Goal: Task Accomplishment & Management: Manage account settings

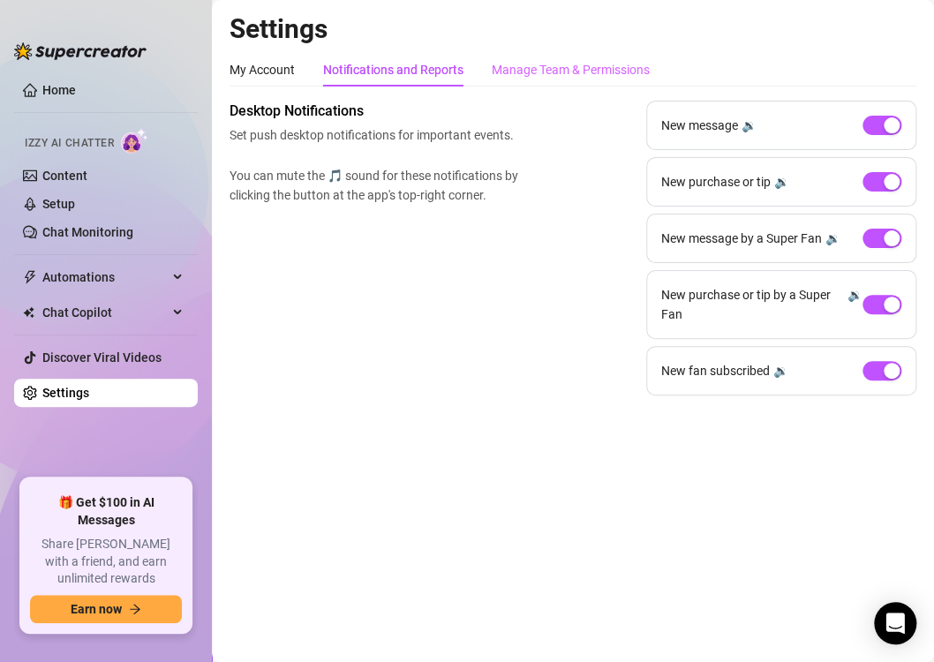
click at [529, 57] on div "Manage Team & Permissions" at bounding box center [571, 70] width 158 height 34
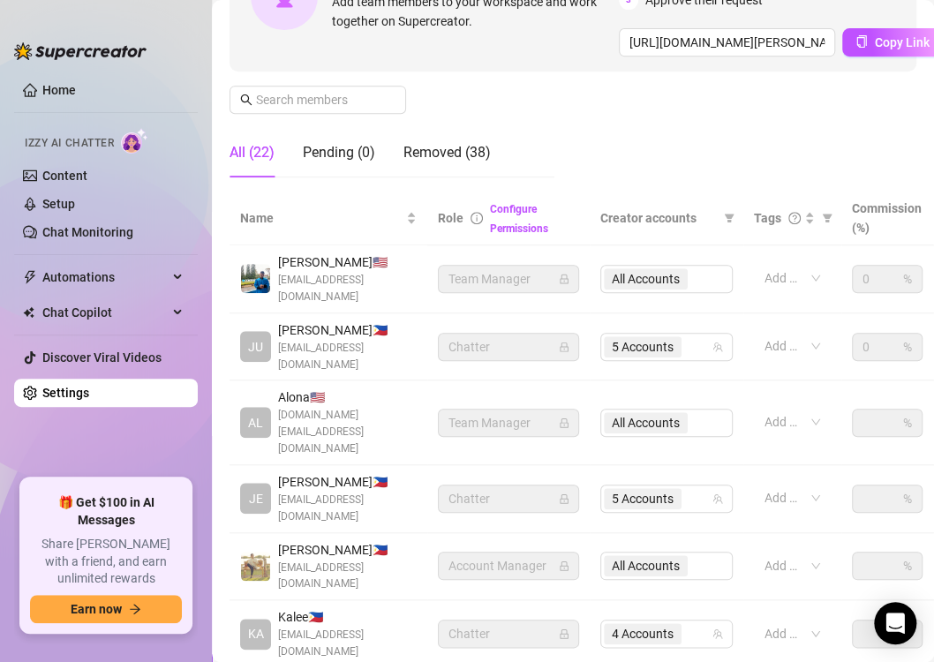
scroll to position [247, 0]
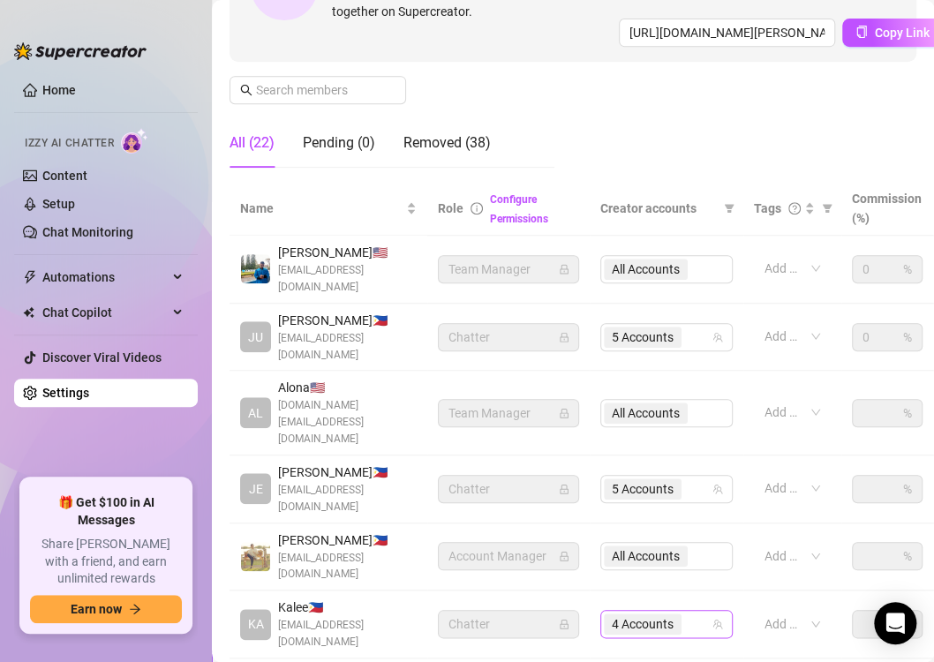
click at [681, 614] on span "4 Accounts" at bounding box center [643, 624] width 78 height 21
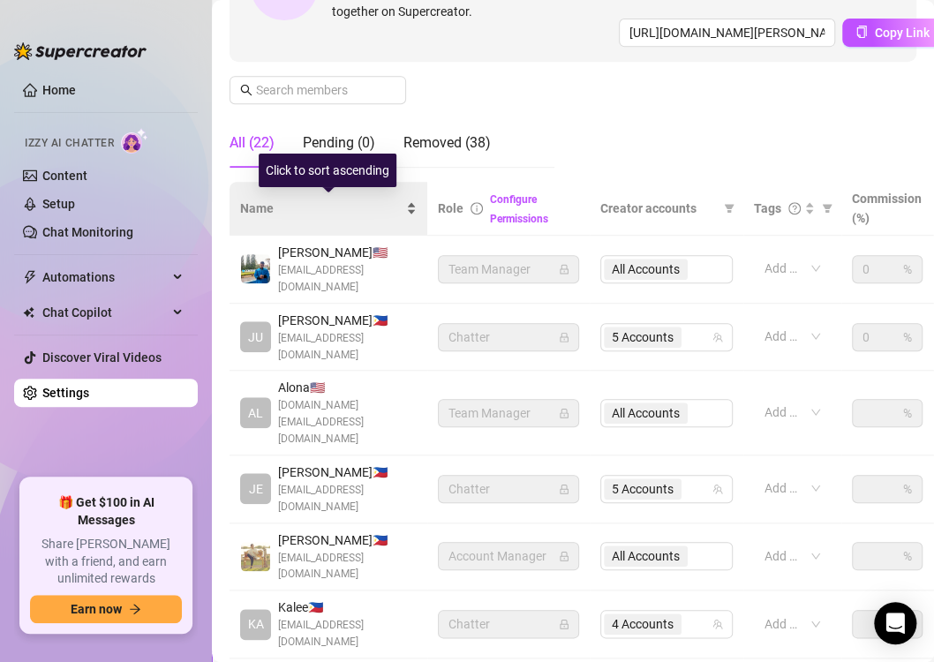
click at [300, 218] on div "Name" at bounding box center [328, 208] width 177 height 19
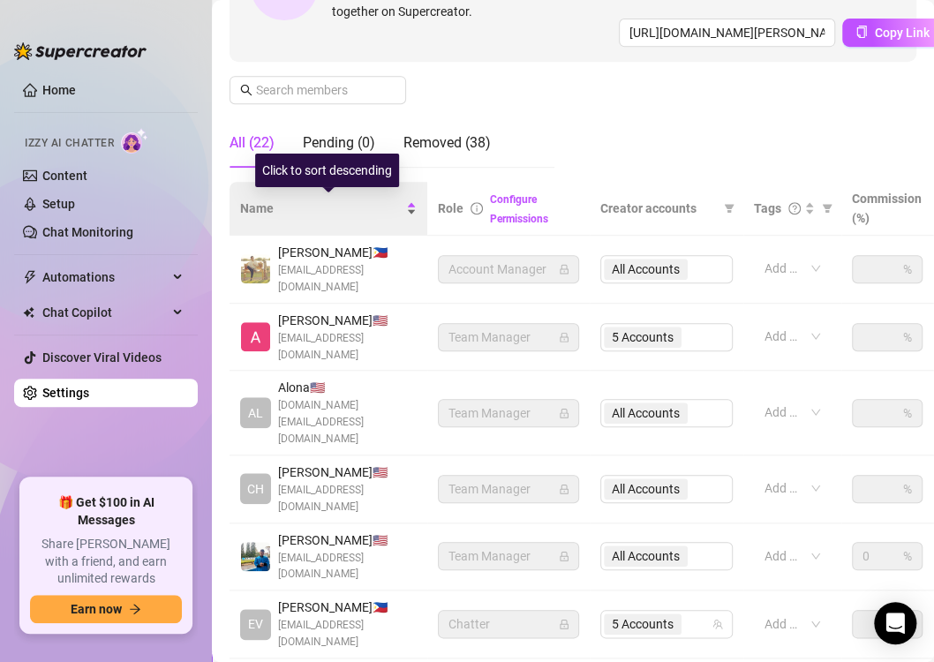
click at [268, 212] on span "Name" at bounding box center [321, 208] width 162 height 19
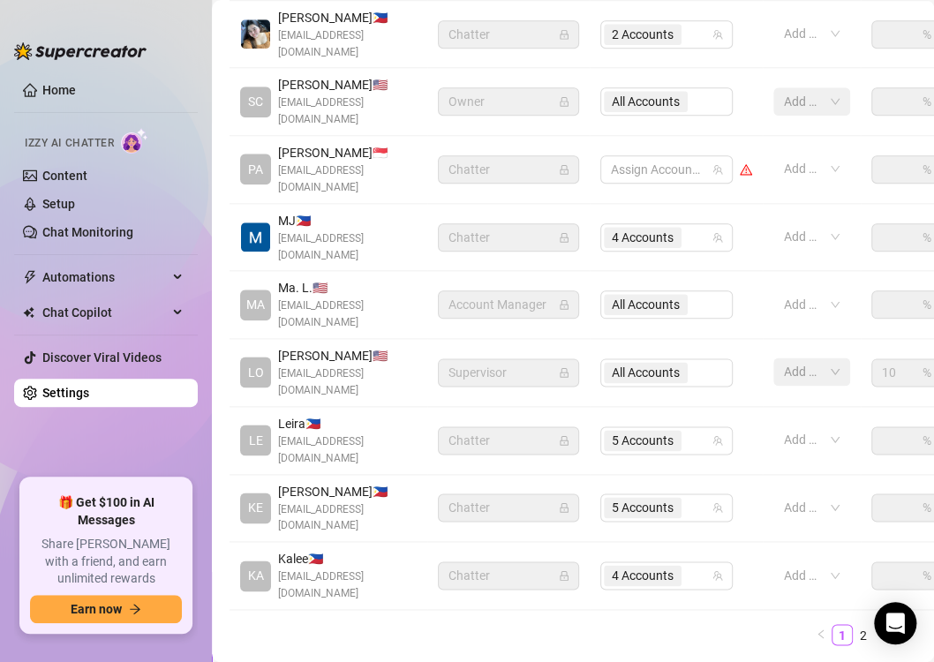
scroll to position [551, 0]
click at [678, 564] on span "4 Accounts" at bounding box center [643, 574] width 78 height 21
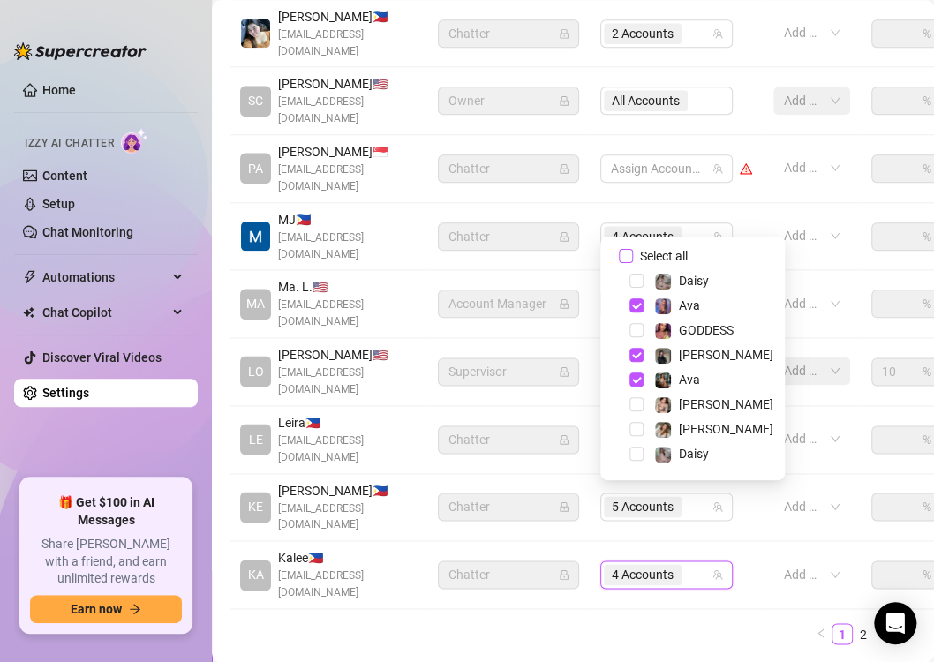
click at [628, 247] on label "Select all" at bounding box center [657, 255] width 76 height 19
click at [628, 249] on input "Select all" at bounding box center [626, 256] width 14 height 14
click at [628, 247] on label "Select all" at bounding box center [657, 255] width 76 height 19
click at [628, 249] on input "Select all" at bounding box center [626, 256] width 14 height 14
checkbox input "false"
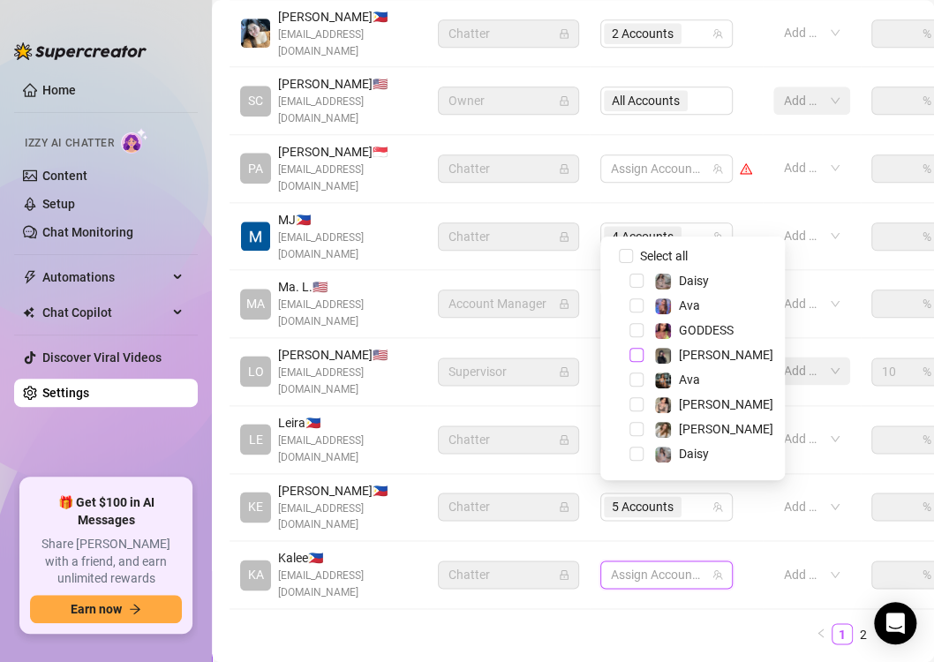
click at [641, 350] on span "Select tree node" at bounding box center [637, 355] width 14 height 14
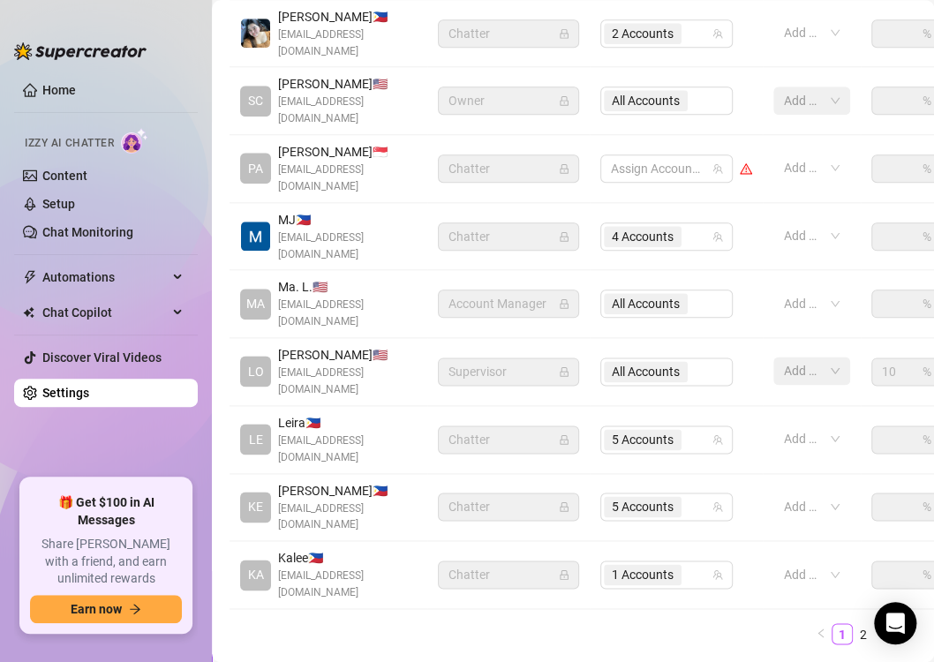
click at [449, 623] on ul "1 2 3" at bounding box center [573, 633] width 687 height 21
click at [630, 565] on span "1 Accounts" at bounding box center [643, 574] width 62 height 19
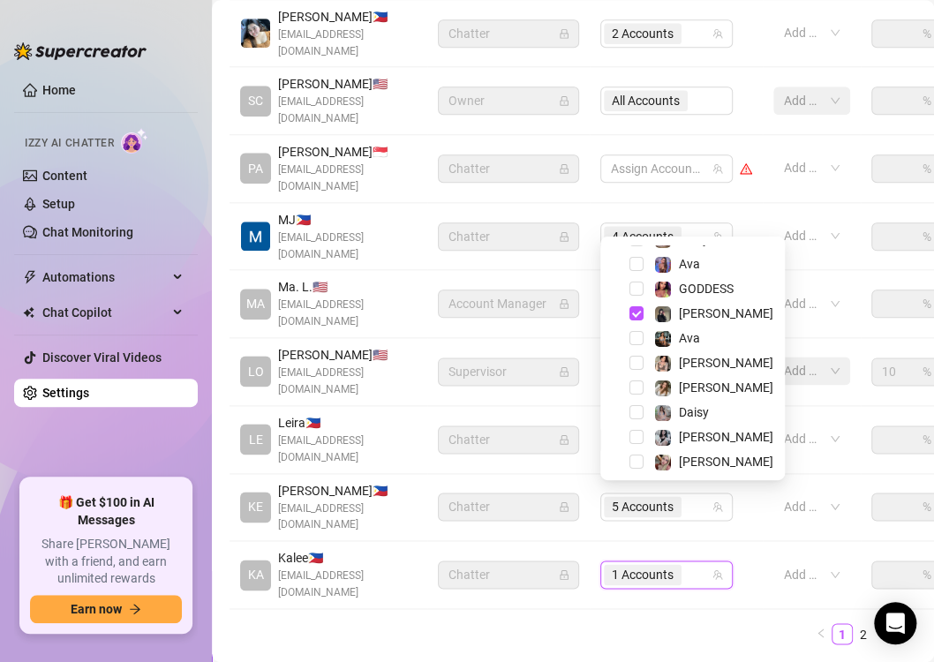
scroll to position [46, 0]
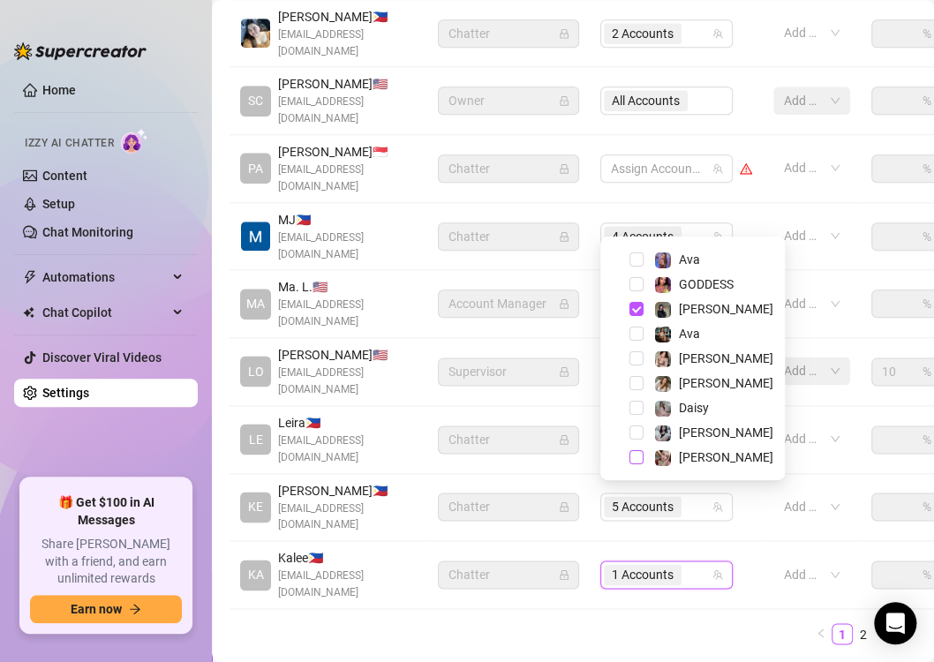
click at [635, 459] on span "Select tree node" at bounding box center [637, 457] width 14 height 14
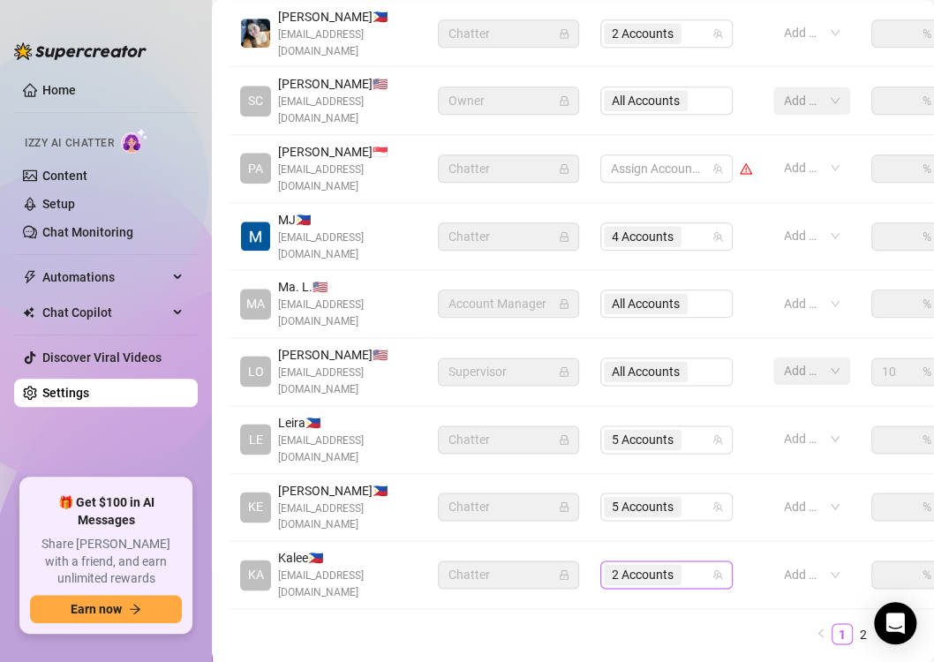
scroll to position [25, 0]
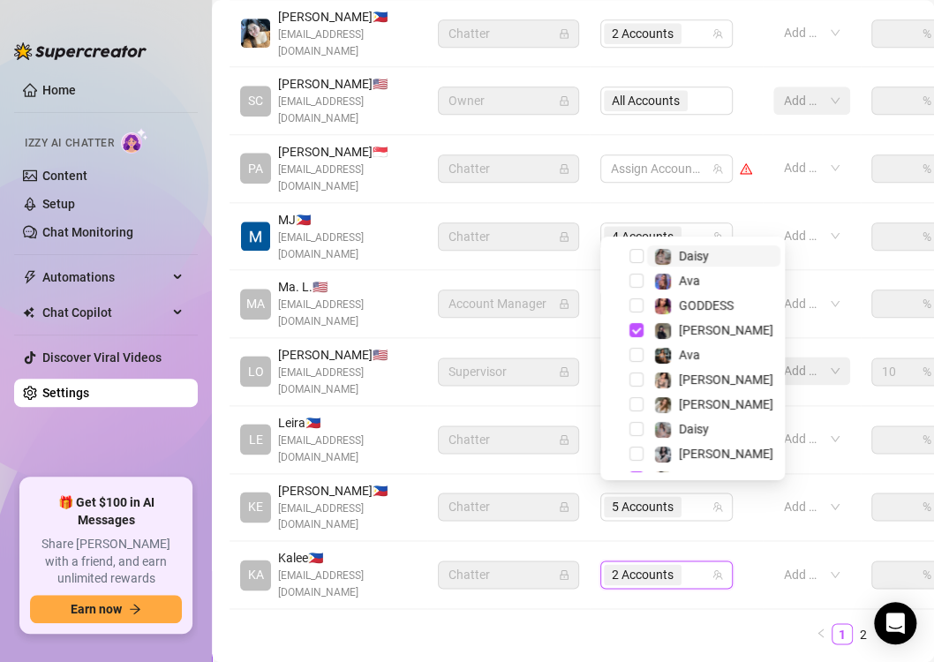
click at [689, 562] on div "2 Accounts" at bounding box center [657, 574] width 107 height 25
drag, startPoint x: 741, startPoint y: 360, endPoint x: 740, endPoint y: 393, distance: 32.7
click at [740, 393] on div "Select all Daisy Ava GODDESS [PERSON_NAME] [PERSON_NAME] [PERSON_NAME] [PERSON_…" at bounding box center [693, 357] width 176 height 272
drag, startPoint x: 741, startPoint y: 416, endPoint x: 739, endPoint y: 460, distance: 44.2
click at [739, 460] on div "Select all Daisy Ava GODDESS [PERSON_NAME] [PERSON_NAME] [PERSON_NAME] [PERSON_…" at bounding box center [693, 357] width 176 height 272
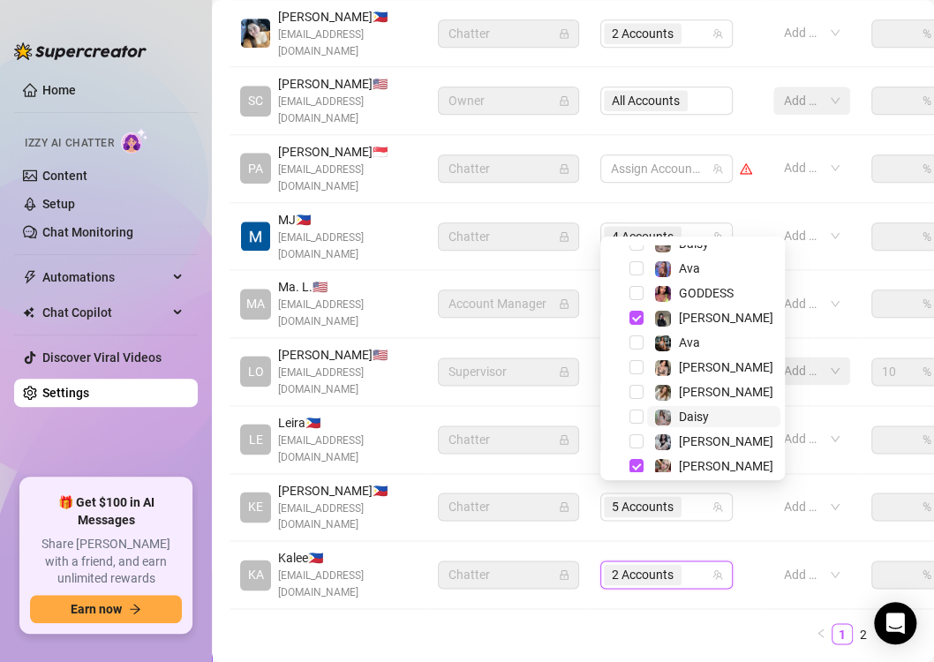
scroll to position [39, 0]
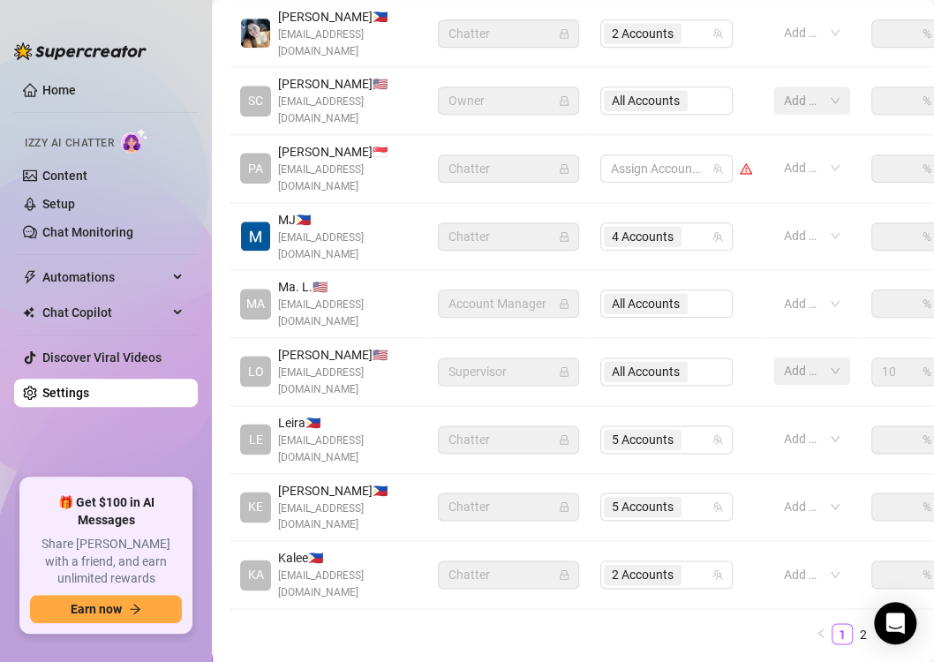
click at [744, 232] on td "4 Accounts" at bounding box center [676, 237] width 173 height 68
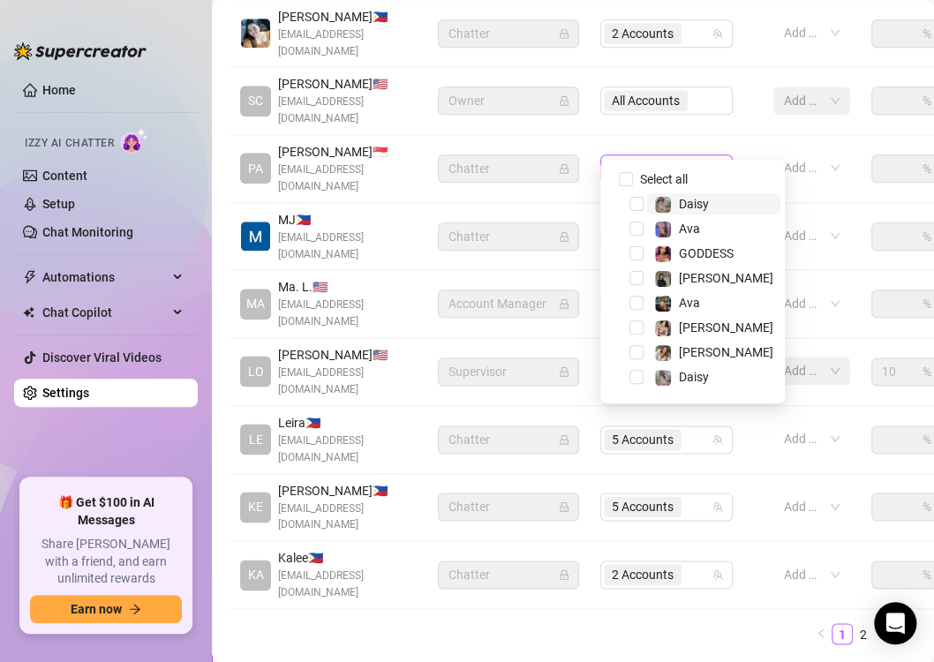
click at [728, 155] on div "Assign Accounts" at bounding box center [666, 169] width 132 height 28
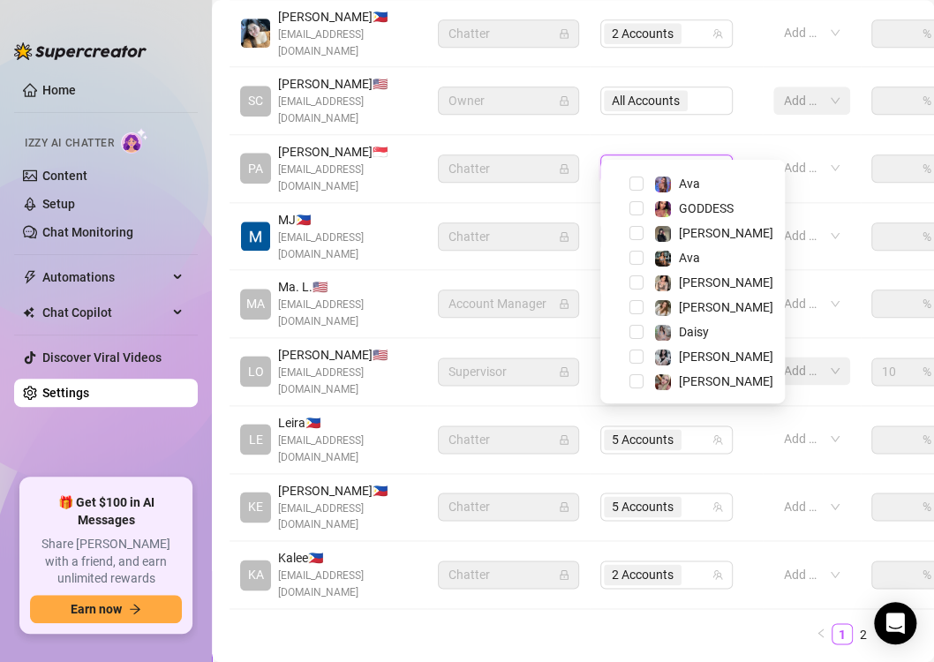
scroll to position [46, 0]
click at [645, 353] on div "[PERSON_NAME]" at bounding box center [693, 355] width 176 height 21
click at [642, 353] on span "Select tree node" at bounding box center [637, 356] width 14 height 14
click at [765, 270] on td "Add or enter new" at bounding box center [812, 304] width 98 height 68
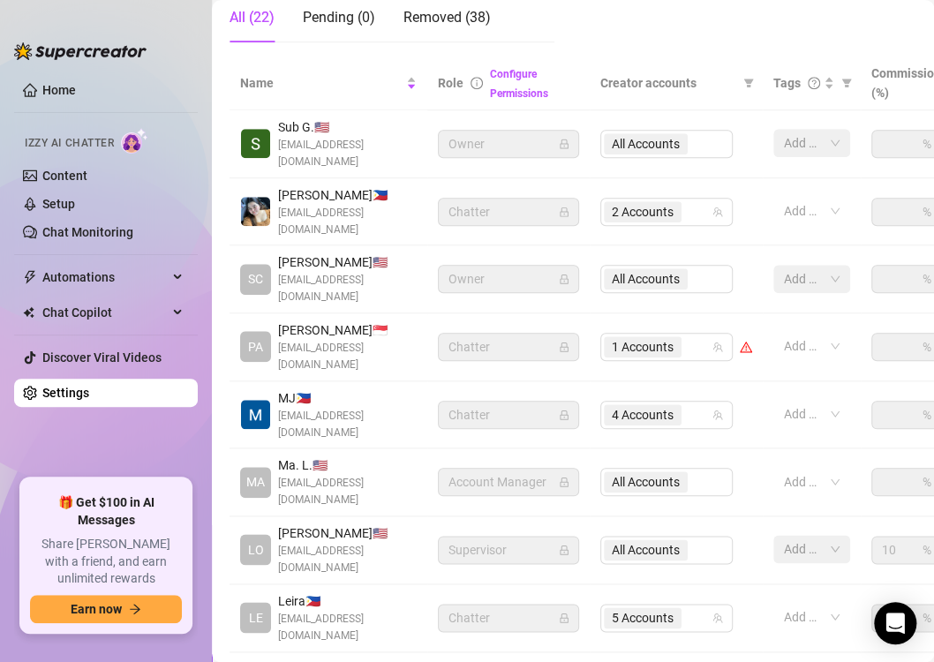
scroll to position [371, 0]
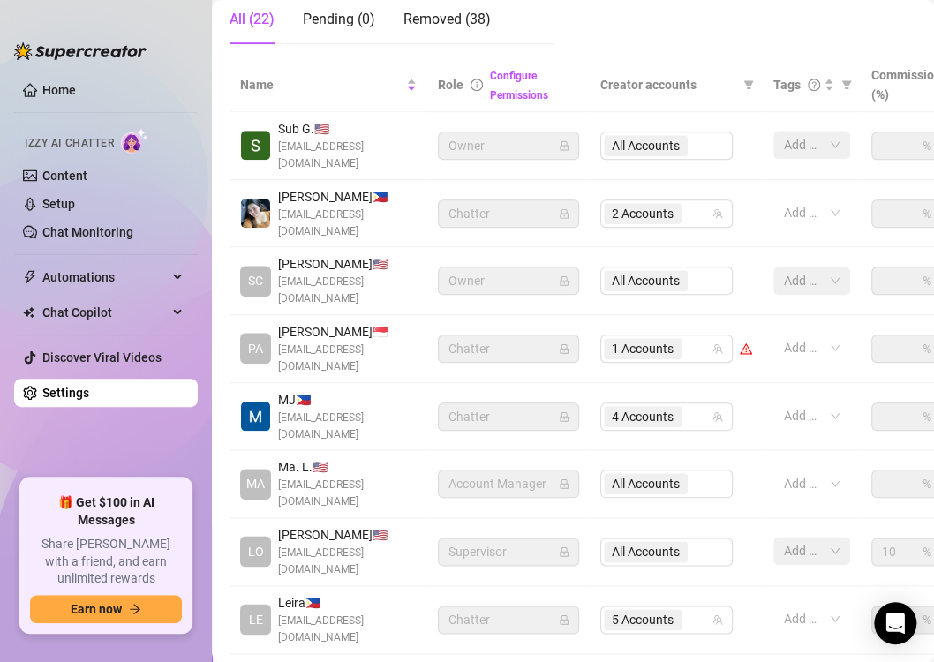
click at [245, 27] on div "All (22)" at bounding box center [252, 19] width 45 height 21
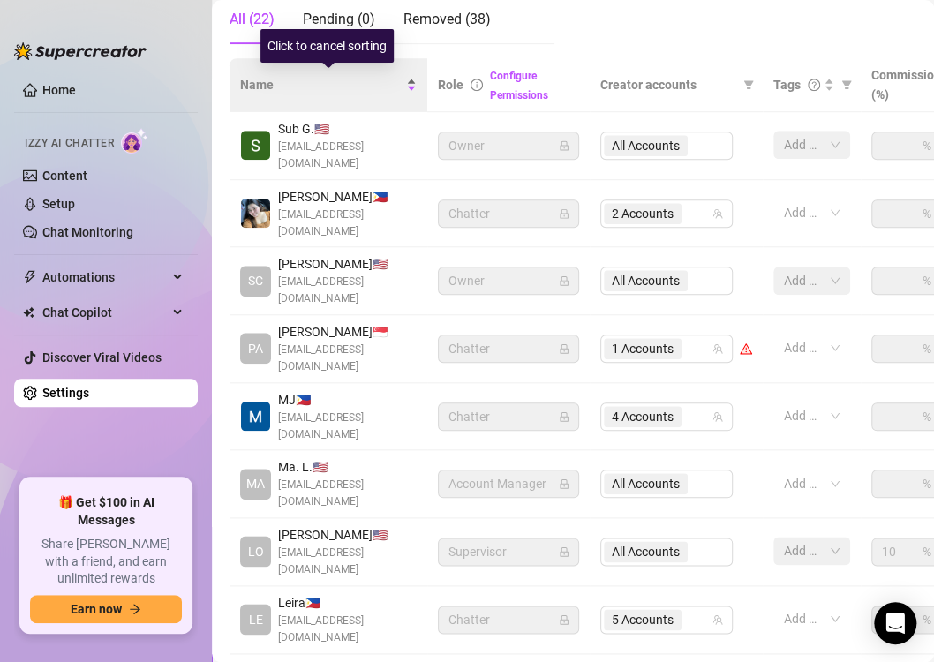
click at [269, 88] on span "Name" at bounding box center [321, 84] width 162 height 19
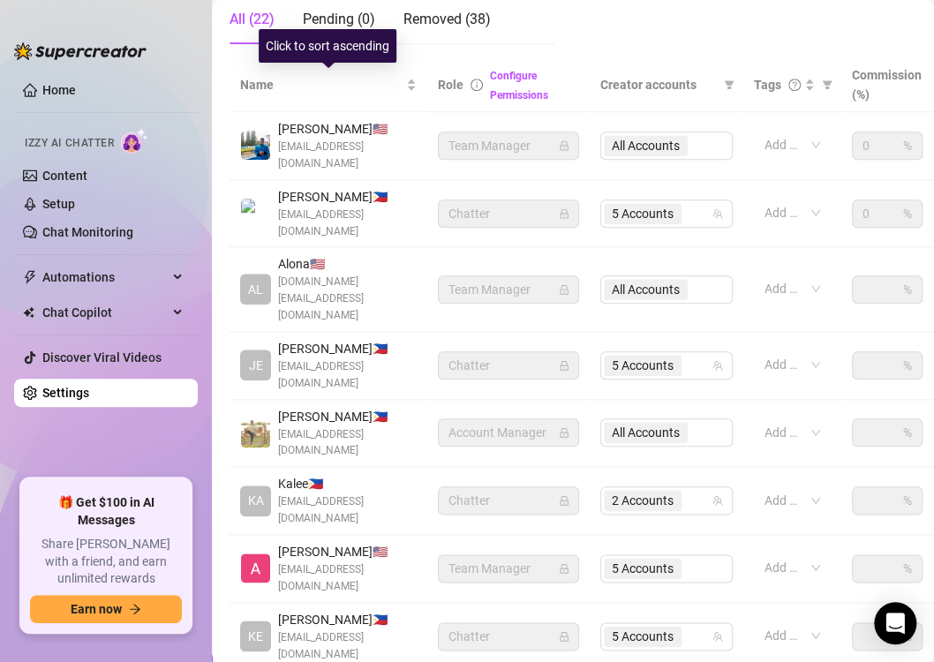
drag, startPoint x: 269, startPoint y: 88, endPoint x: 525, endPoint y: 129, distance: 259.3
click at [525, 129] on table "Name Role Configure Permissions Creator accounts Tags Commission (%) Hourly rat…" at bounding box center [678, 432] width 896 height 748
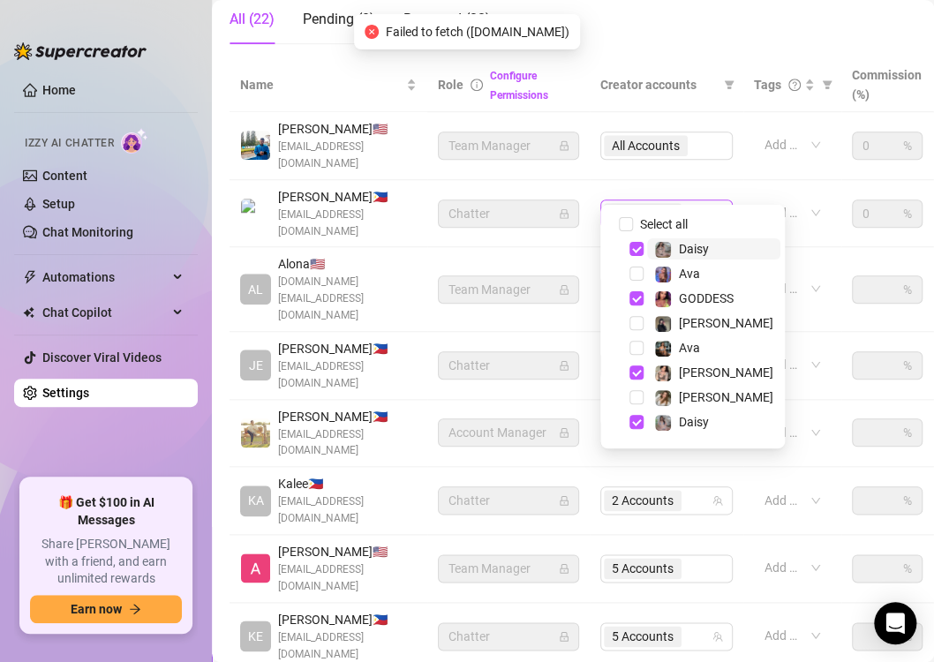
click at [697, 201] on div "5 Accounts" at bounding box center [657, 213] width 107 height 25
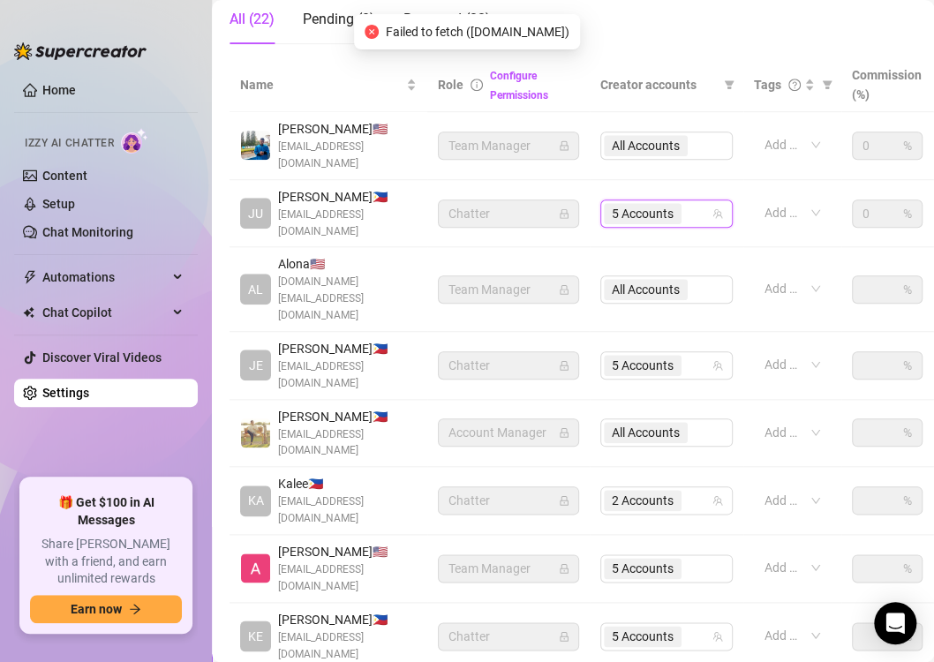
click at [697, 201] on div "5 Accounts" at bounding box center [657, 213] width 107 height 25
click at [718, 208] on icon "team" at bounding box center [718, 213] width 11 height 11
click at [634, 204] on span "5 Accounts" at bounding box center [643, 213] width 62 height 19
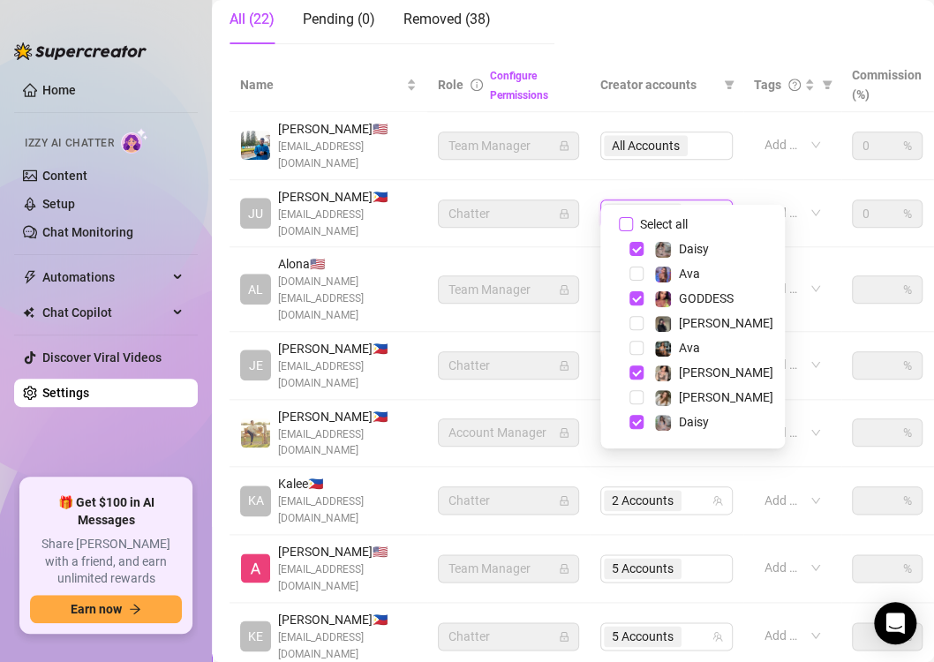
click at [621, 223] on input "Select all" at bounding box center [626, 224] width 14 height 14
checkbox input "false"
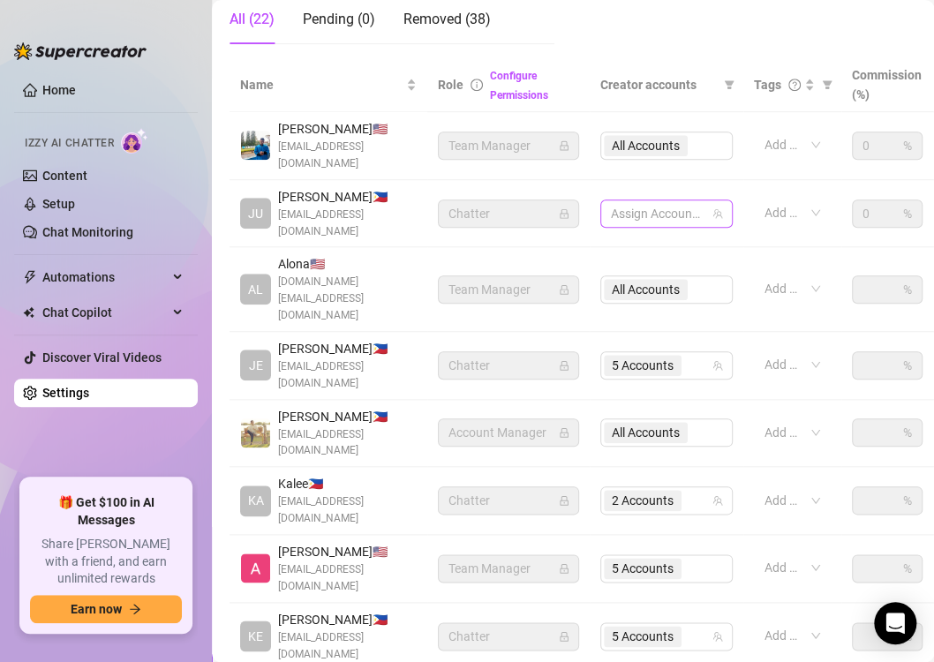
click at [691, 201] on div at bounding box center [657, 213] width 107 height 25
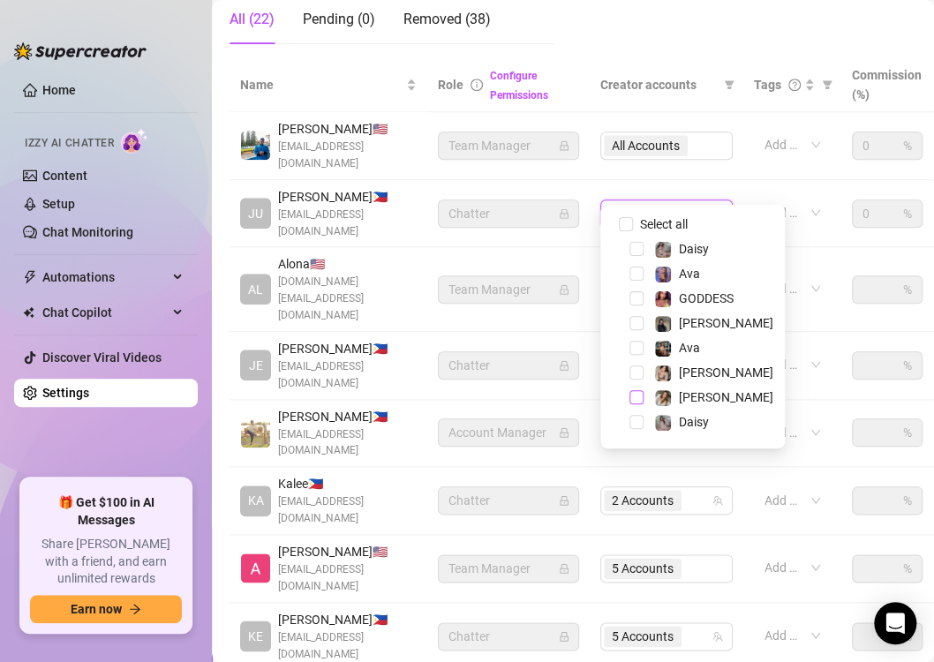
click at [642, 399] on span "Select tree node" at bounding box center [637, 397] width 14 height 14
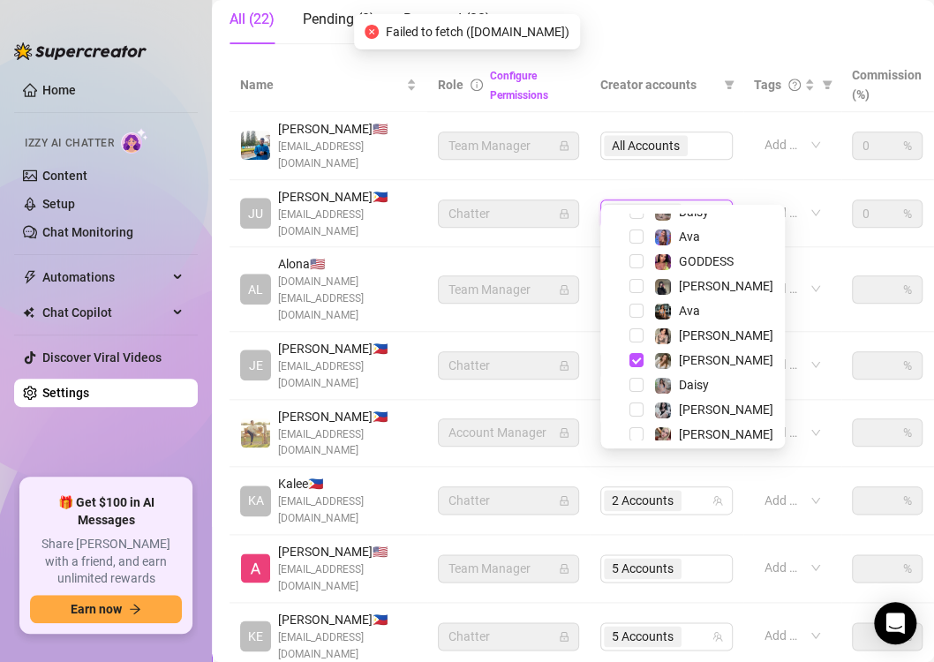
scroll to position [46, 0]
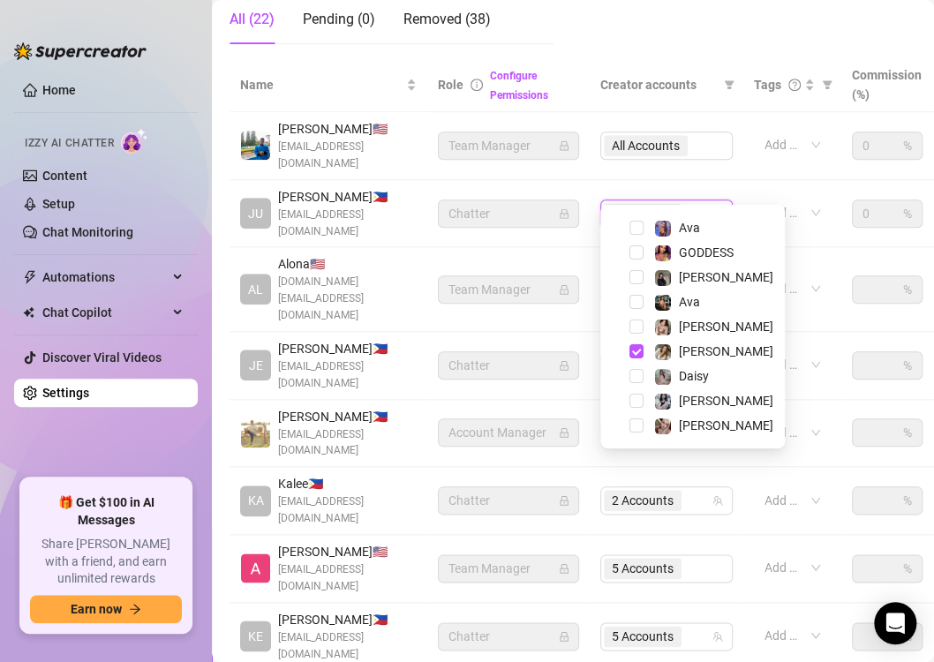
click at [759, 322] on div "Select all Daisy Ava GODDESS [PERSON_NAME] [PERSON_NAME] [PERSON_NAME] [PERSON_…" at bounding box center [692, 327] width 185 height 244
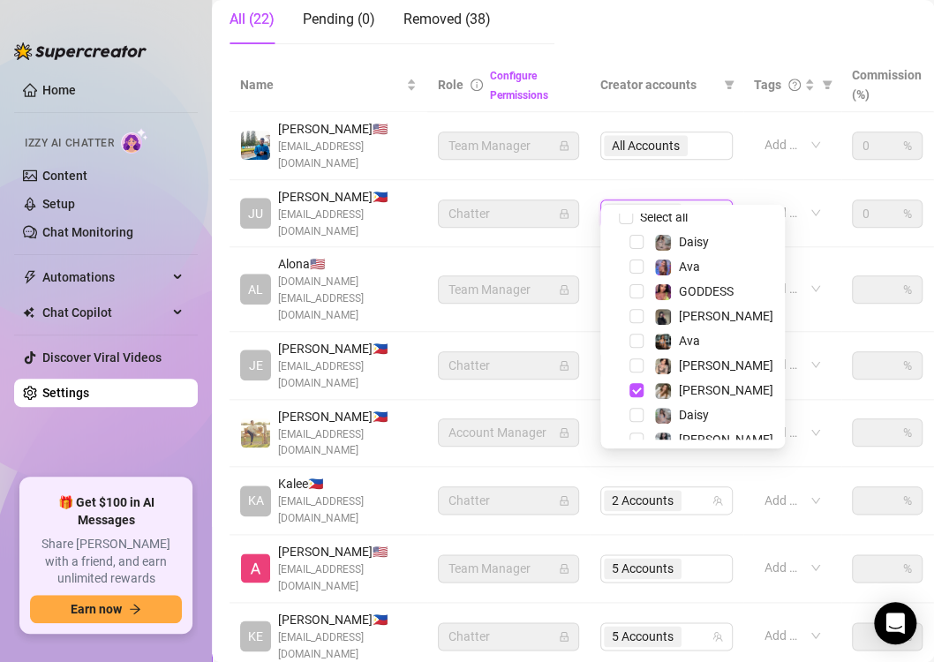
scroll to position [0, 0]
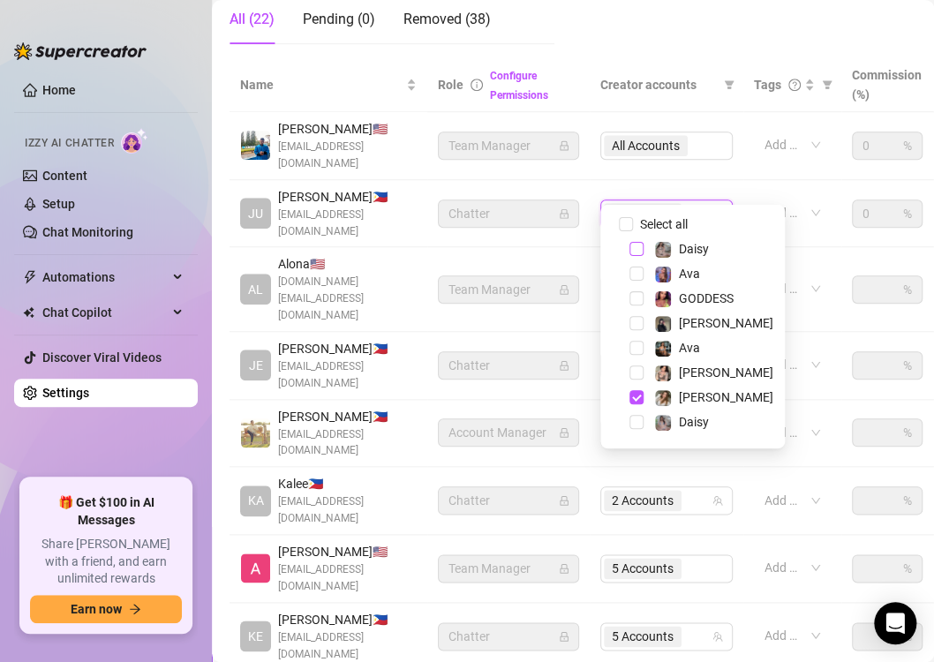
click at [638, 245] on span "Select tree node" at bounding box center [637, 249] width 14 height 14
click at [743, 194] on td "Add or enter new" at bounding box center [792, 214] width 98 height 68
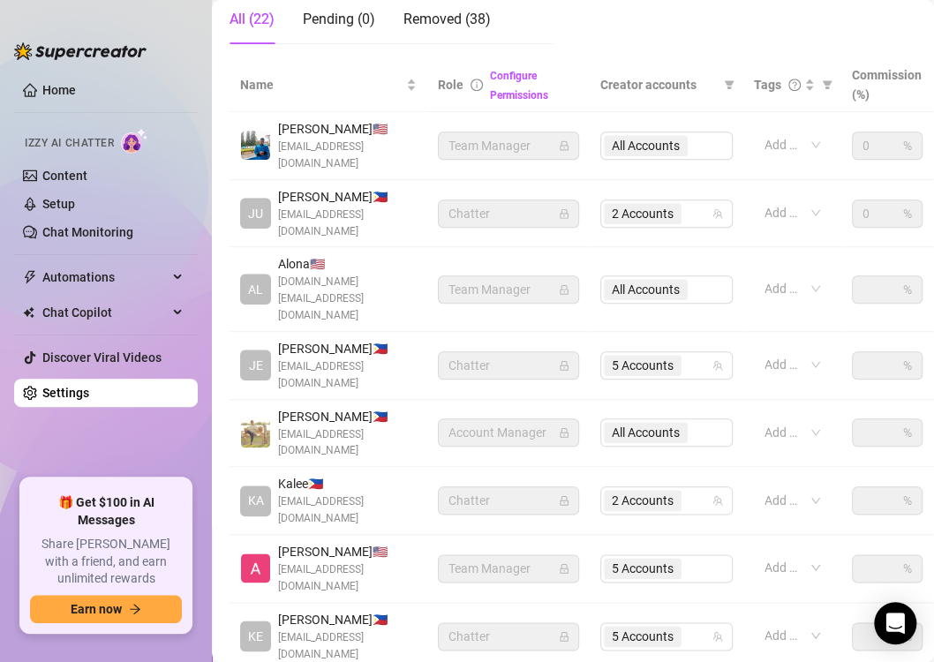
click at [479, 200] on span "Chatter" at bounding box center [509, 213] width 120 height 26
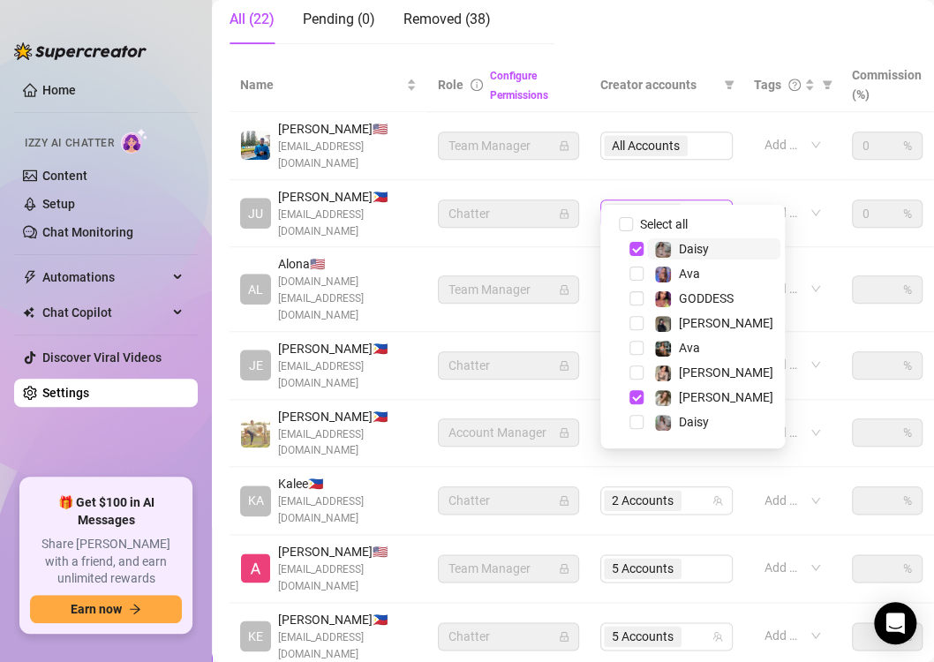
click at [635, 204] on span "2 Accounts" at bounding box center [643, 213] width 62 height 19
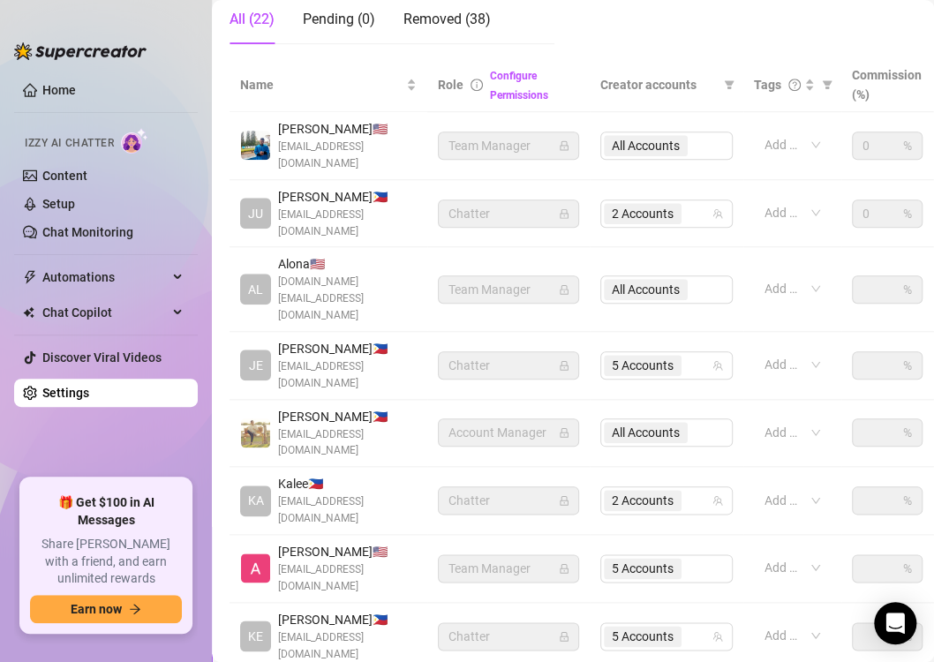
scroll to position [371, 30]
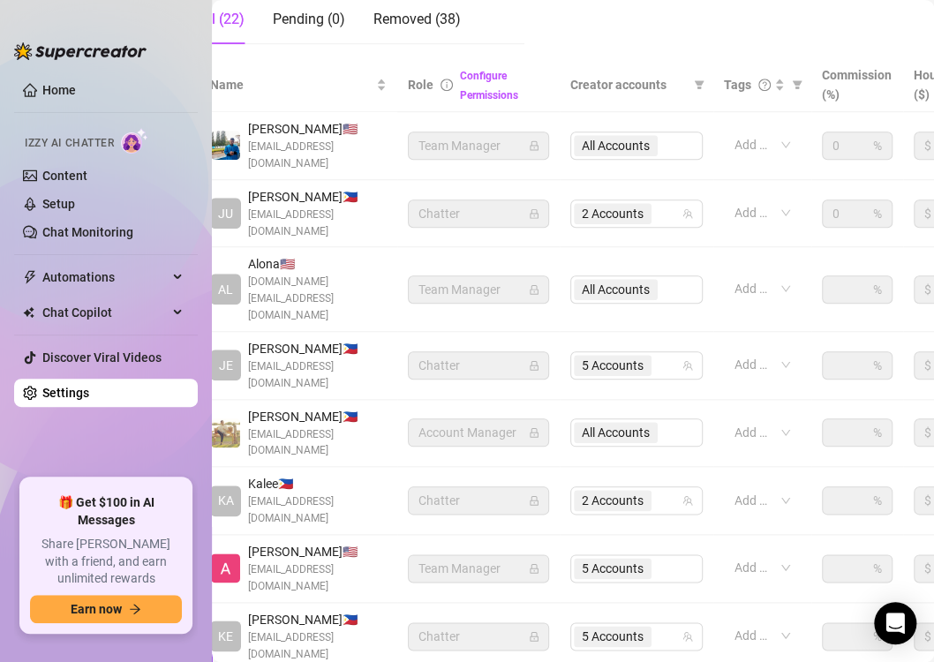
click at [488, 200] on span "Chatter" at bounding box center [479, 213] width 120 height 26
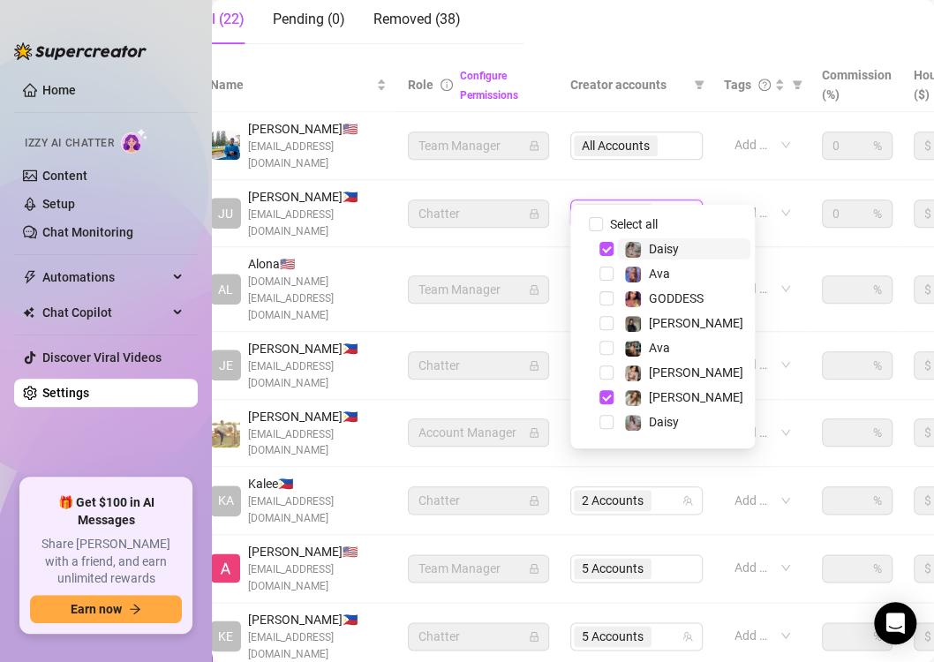
click at [667, 201] on div "2 Accounts" at bounding box center [627, 213] width 107 height 25
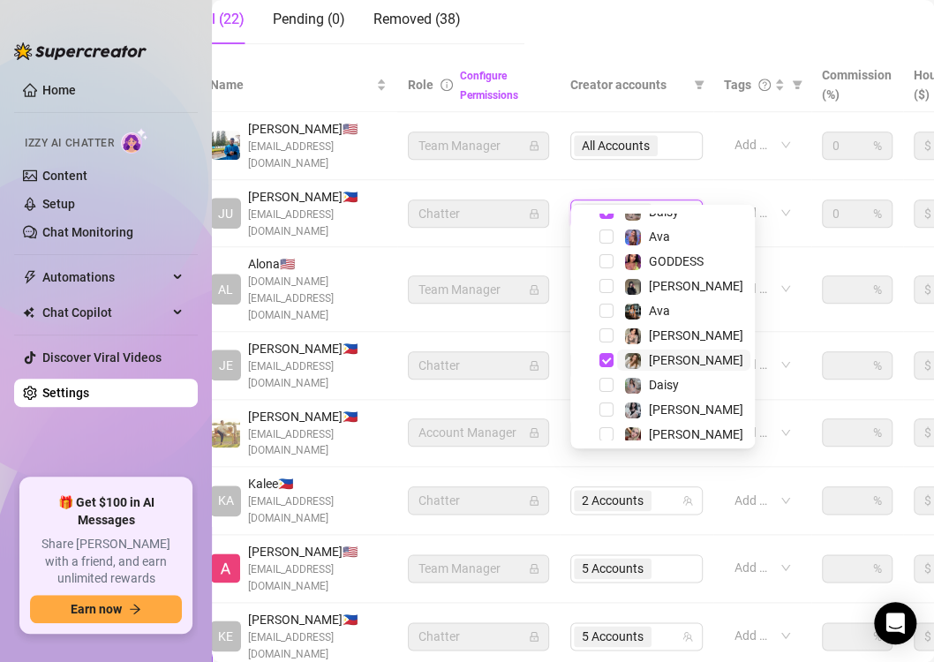
scroll to position [38, 0]
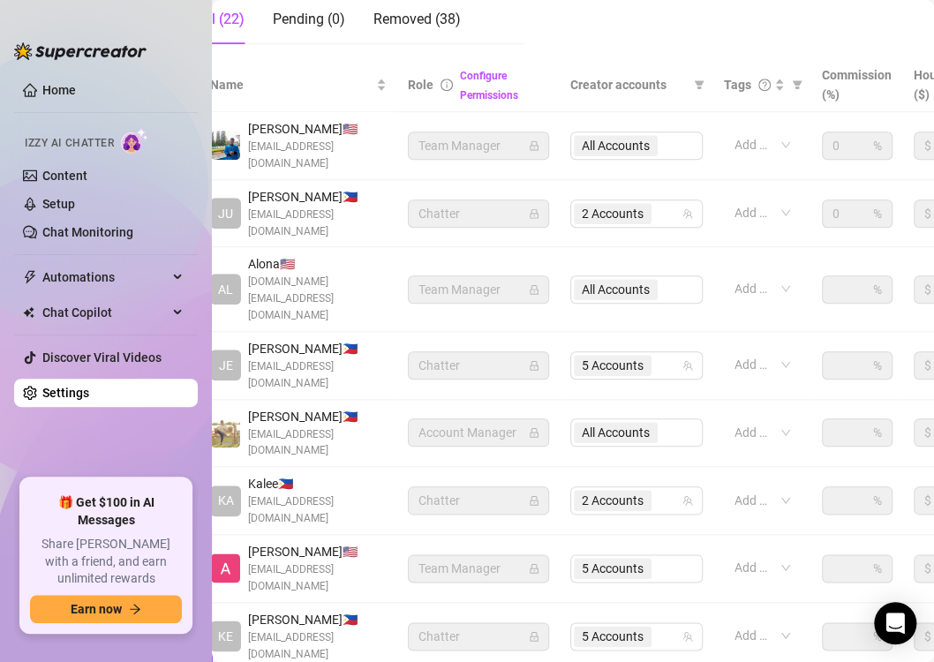
click at [355, 400] on td "[PERSON_NAME] 🇵🇭 [EMAIL_ADDRESS][DOMAIN_NAME]" at bounding box center [299, 434] width 198 height 68
click at [640, 204] on span "2 Accounts" at bounding box center [613, 213] width 62 height 19
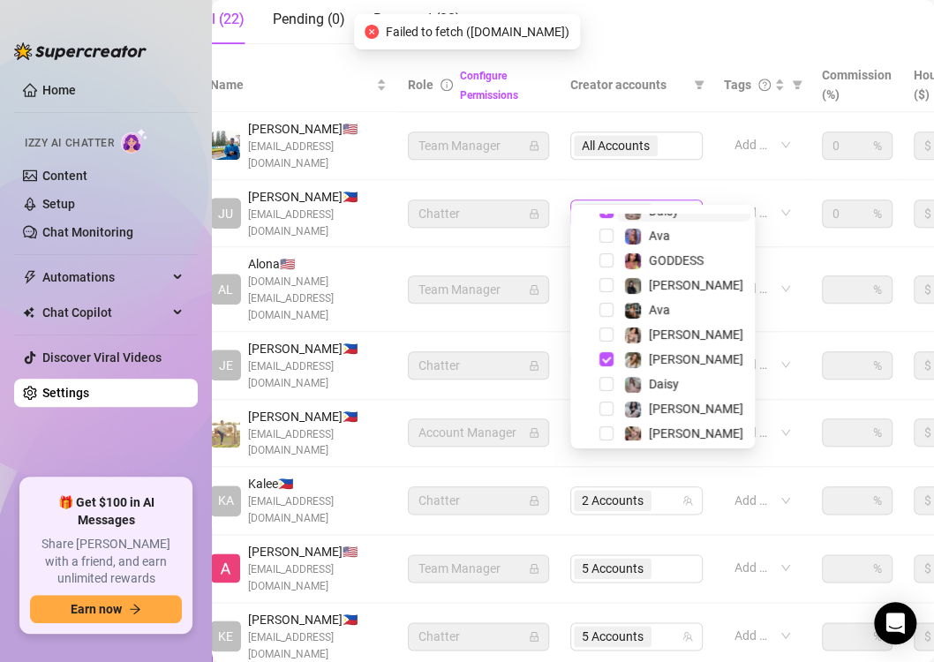
scroll to position [25, 0]
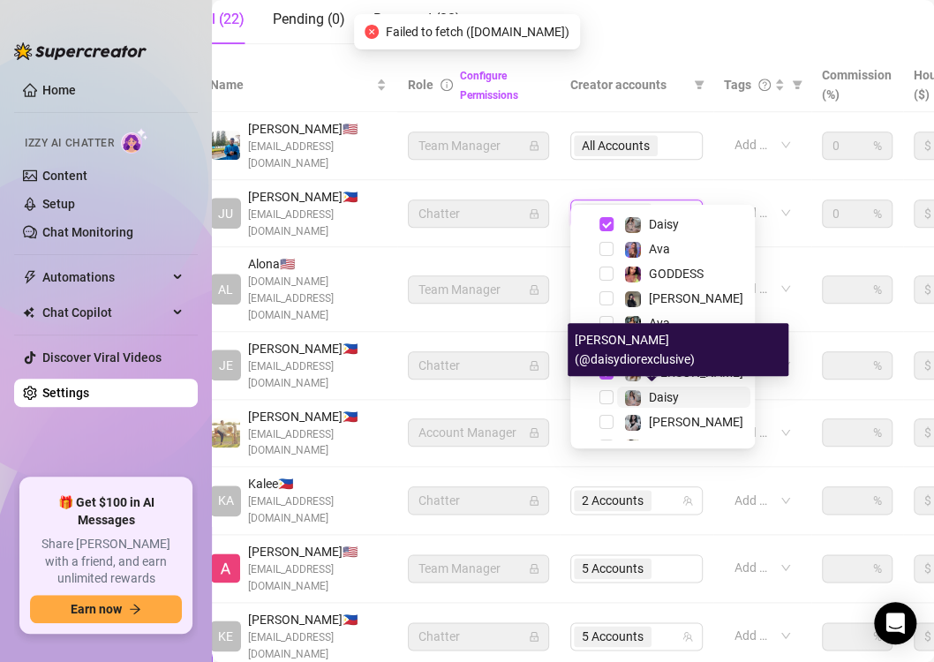
click at [648, 392] on div "Daisy" at bounding box center [651, 397] width 55 height 21
drag, startPoint x: 648, startPoint y: 392, endPoint x: 631, endPoint y: 312, distance: 82.1
click at [631, 312] on div "Select all Daisy Ava GODDESS [PERSON_NAME] [PERSON_NAME] [PERSON_NAME] [PERSON_…" at bounding box center [663, 325] width 176 height 272
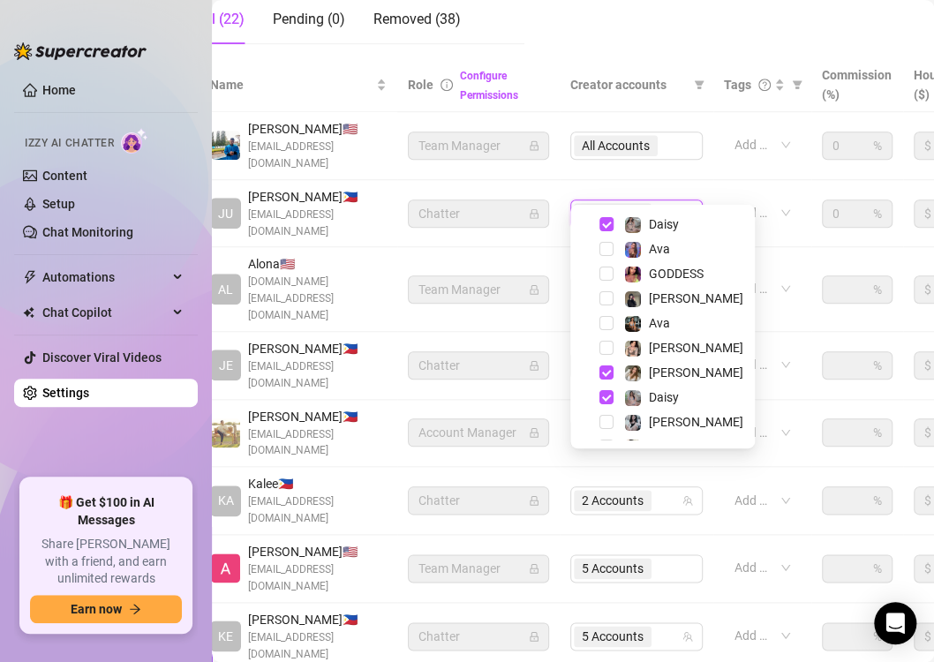
click at [631, 309] on div "[PERSON_NAME]" at bounding box center [663, 298] width 176 height 21
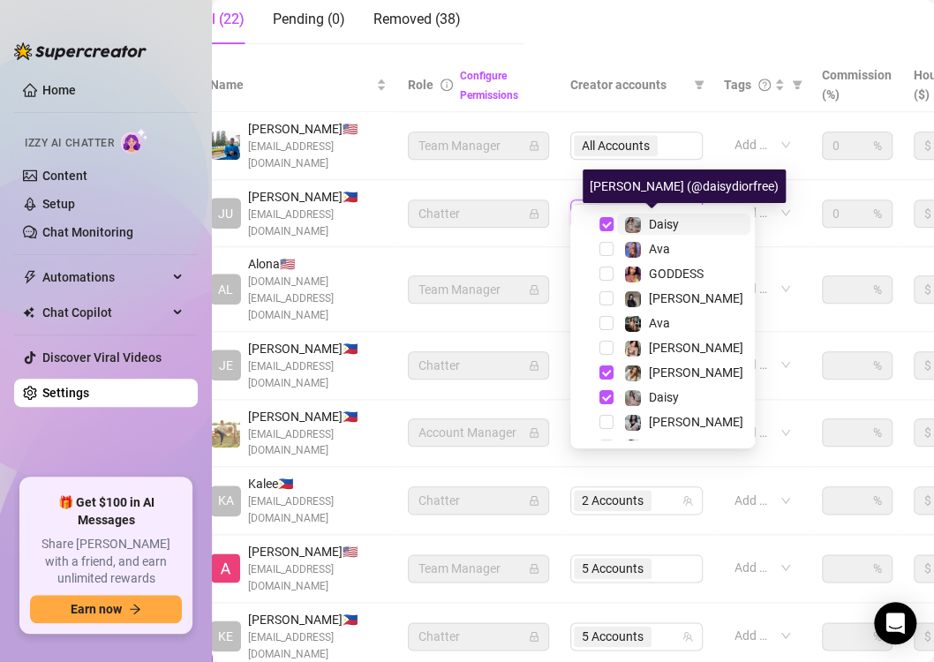
click at [650, 231] on div "Daisy" at bounding box center [664, 224] width 30 height 21
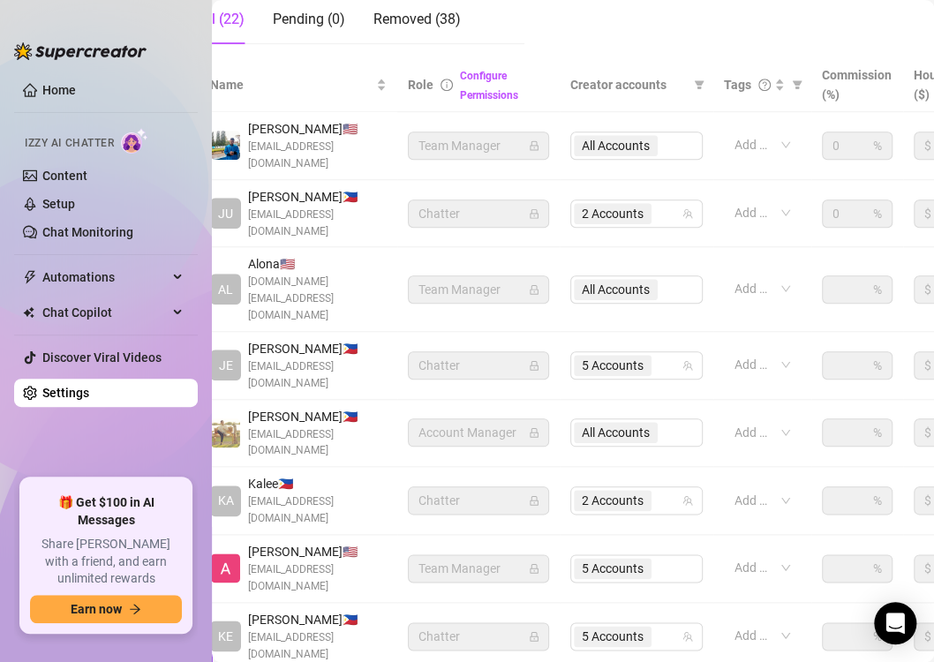
click at [427, 200] on span "Chatter" at bounding box center [479, 213] width 120 height 26
click at [685, 208] on icon "team" at bounding box center [688, 213] width 10 height 10
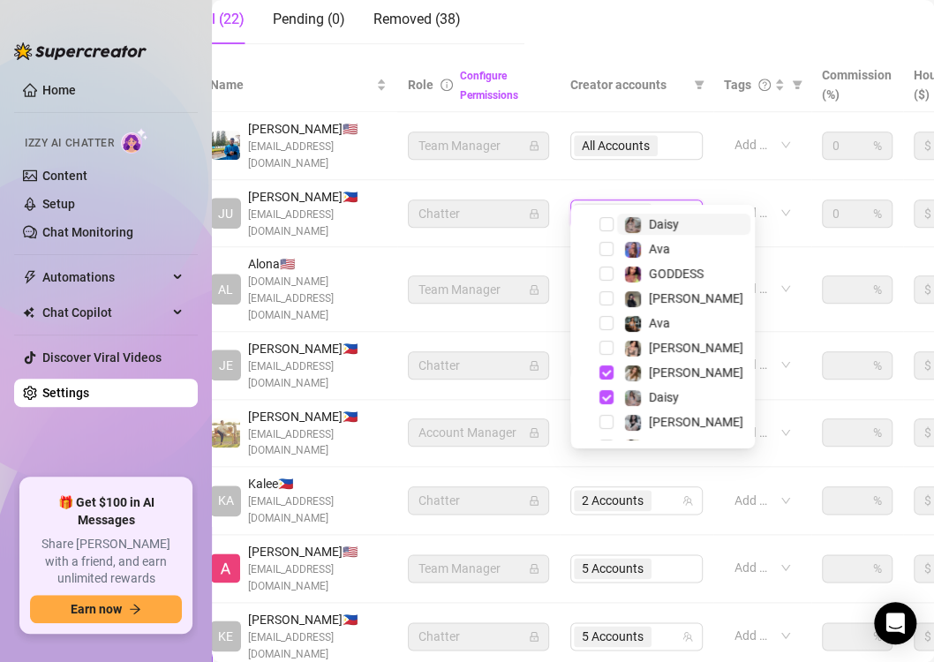
click at [626, 204] on span "2 Accounts" at bounding box center [613, 213] width 62 height 19
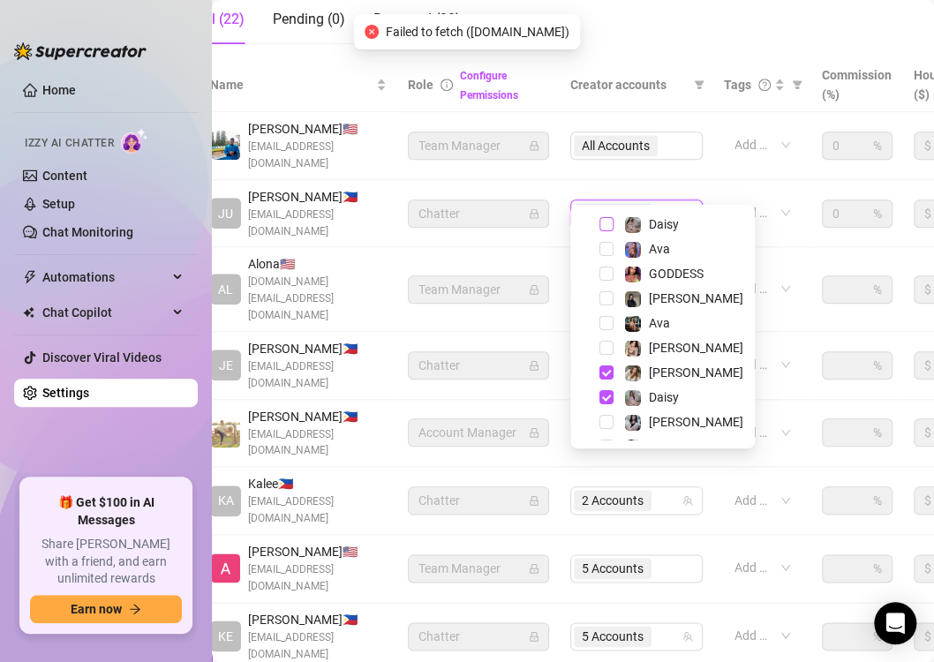
click at [607, 223] on span "Select tree node" at bounding box center [607, 224] width 14 height 14
click at [609, 327] on span "Select tree node" at bounding box center [607, 323] width 14 height 14
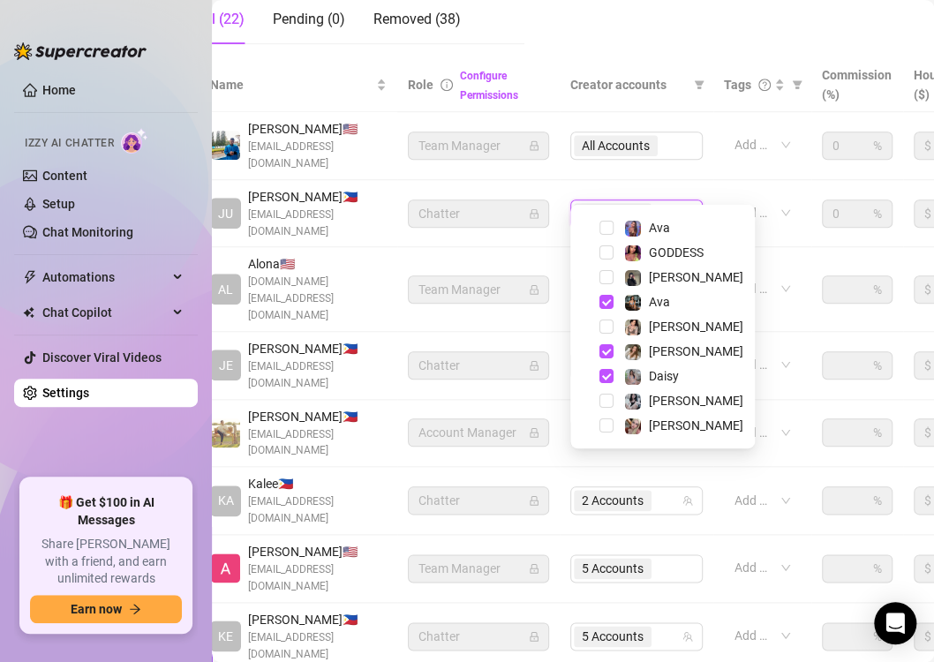
click at [709, 385] on div "Daisy" at bounding box center [663, 376] width 176 height 21
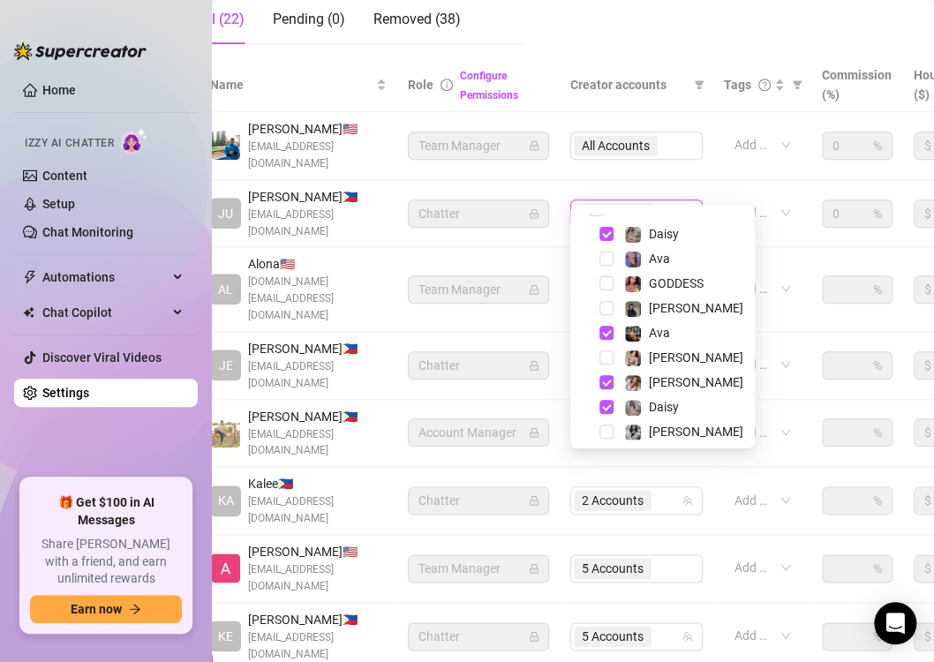
scroll to position [0, 0]
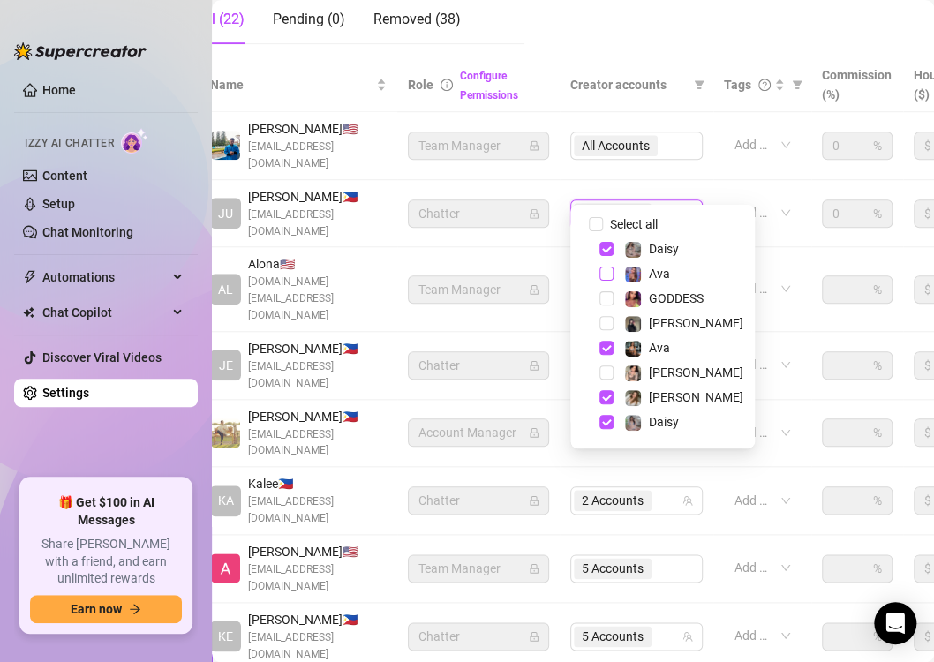
click at [611, 269] on span "Select tree node" at bounding box center [607, 274] width 14 height 14
click at [797, 208] on td "Add or enter new" at bounding box center [762, 214] width 98 height 68
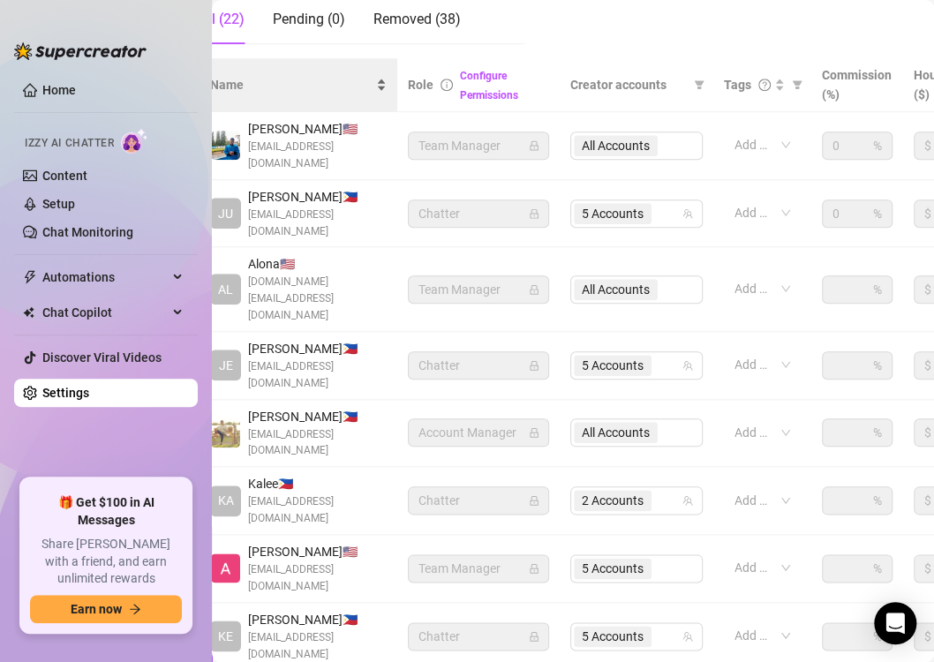
click at [293, 94] on div "Name" at bounding box center [298, 84] width 177 height 19
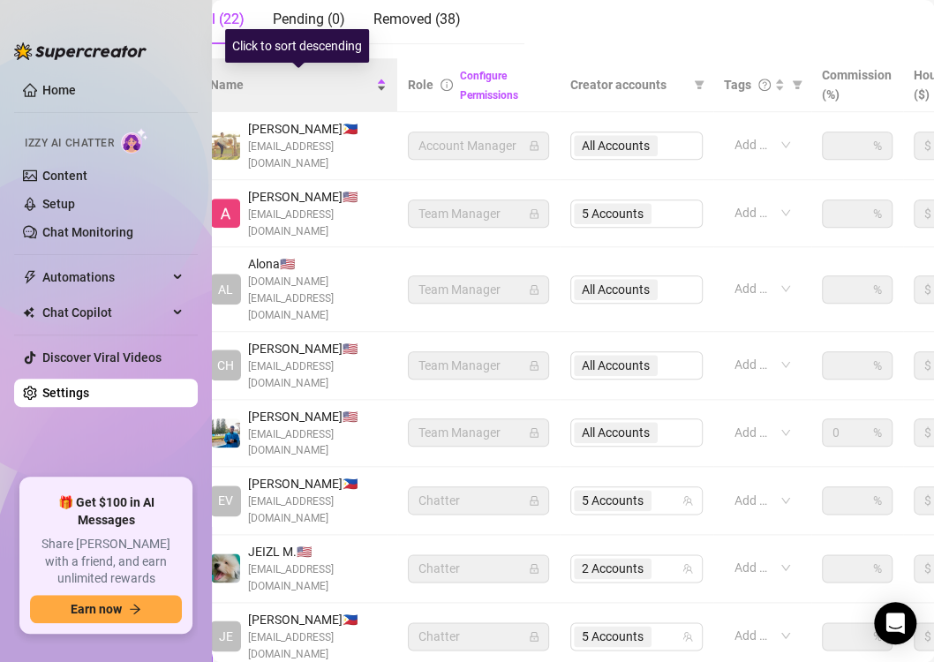
click at [288, 81] on span "Name" at bounding box center [291, 84] width 162 height 19
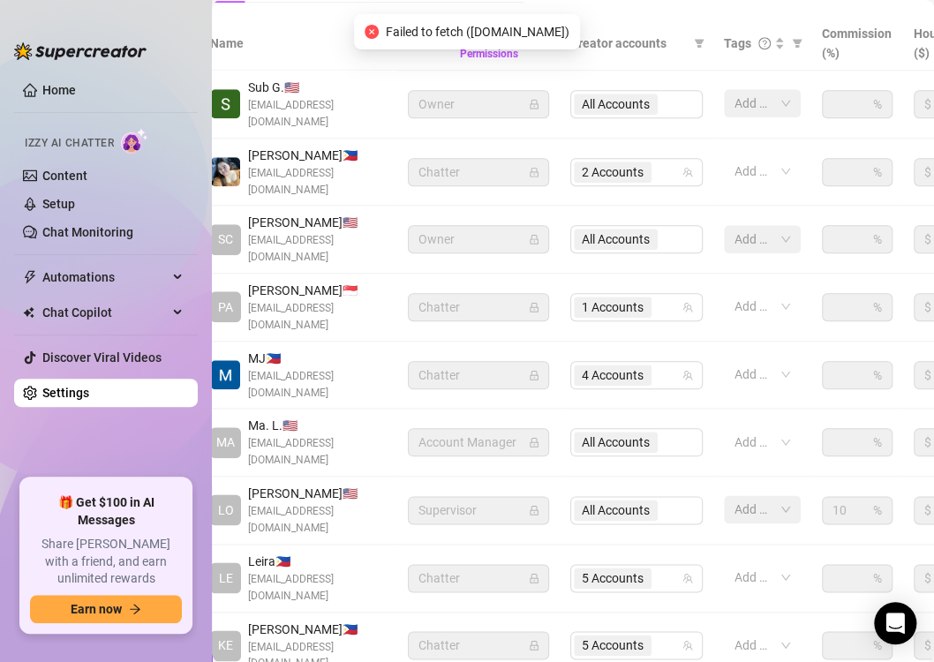
scroll to position [404, 30]
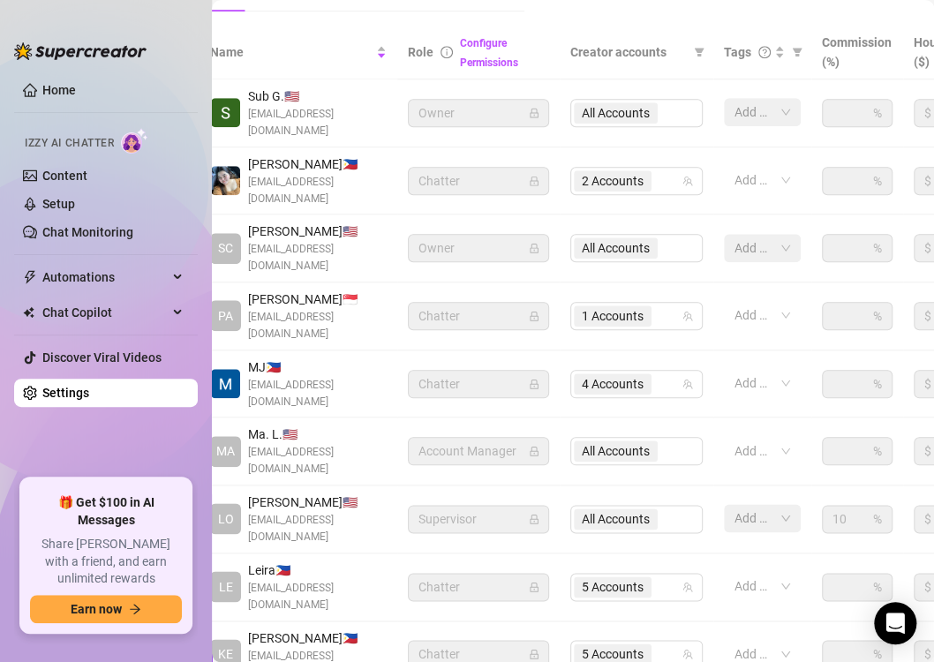
click at [324, 90] on span "Sub G. 🇺🇸" at bounding box center [317, 96] width 139 height 19
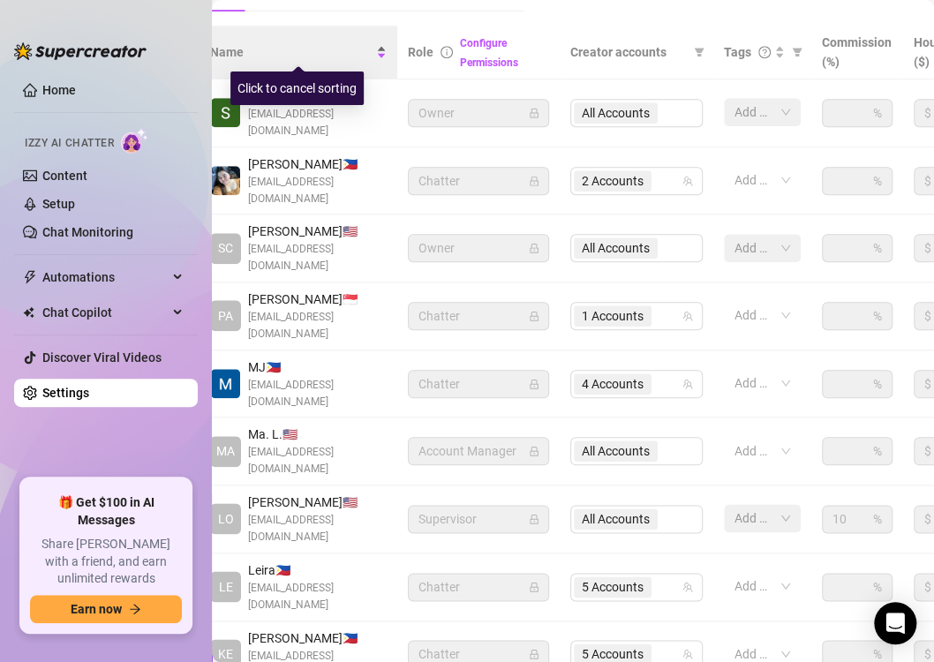
click at [306, 62] on div "Name" at bounding box center [298, 51] width 177 height 19
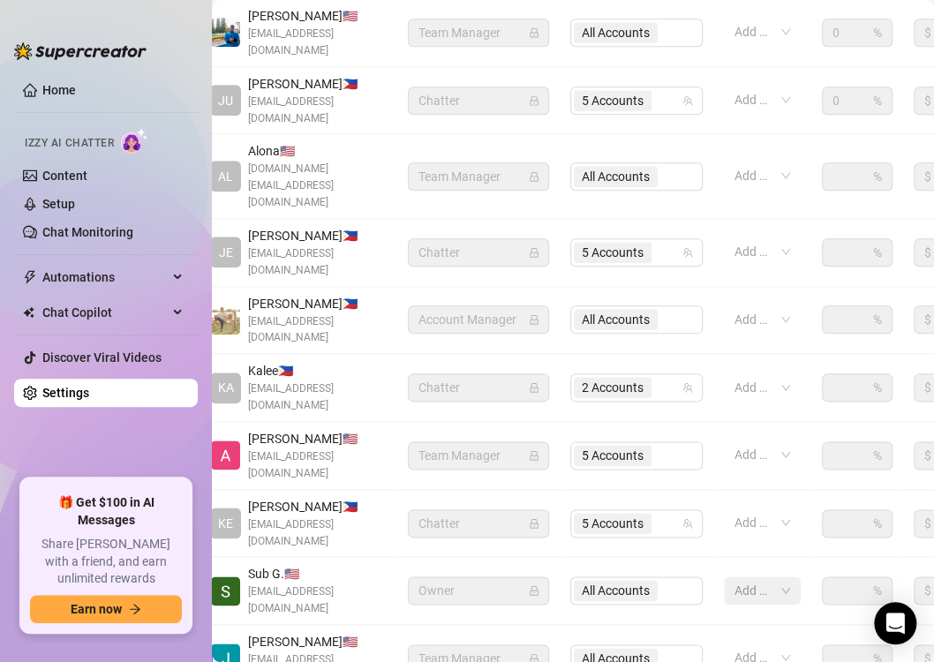
scroll to position [428, 30]
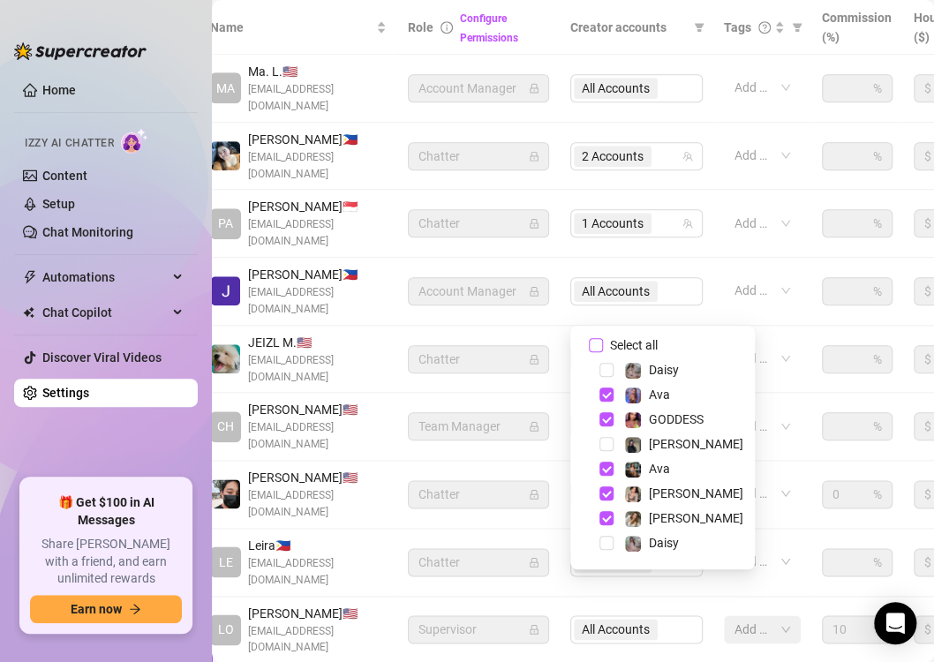
click at [596, 343] on input "Select all" at bounding box center [596, 345] width 14 height 14
checkbox input "false"
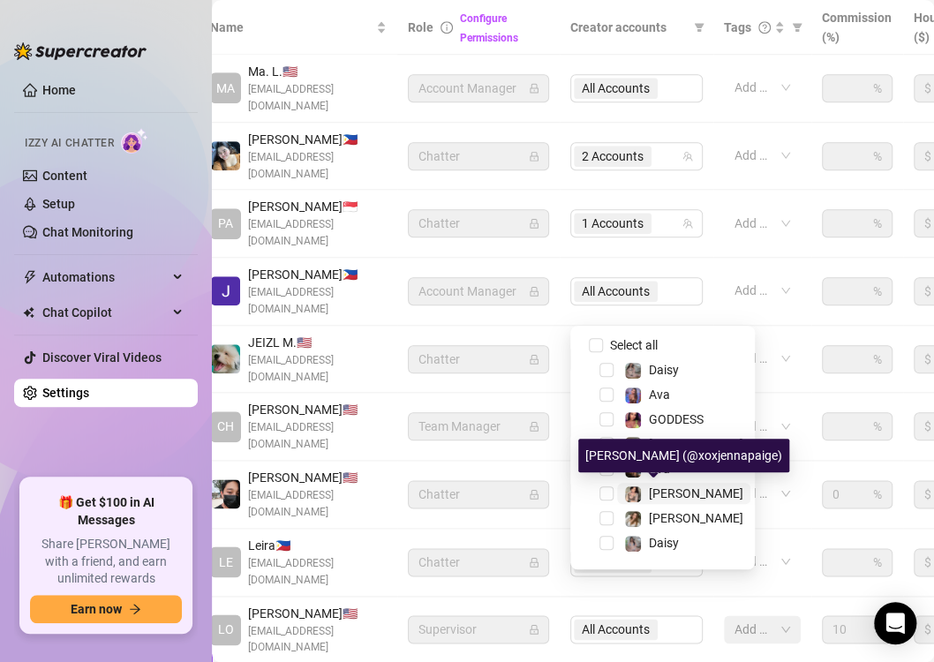
click at [660, 491] on span "[PERSON_NAME]" at bounding box center [696, 494] width 94 height 14
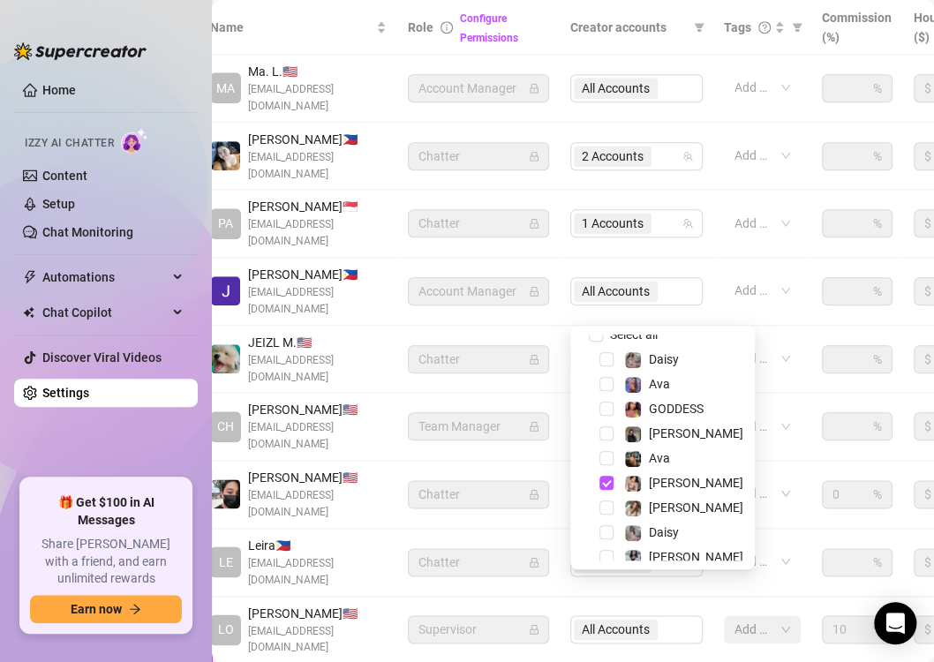
scroll to position [46, 0]
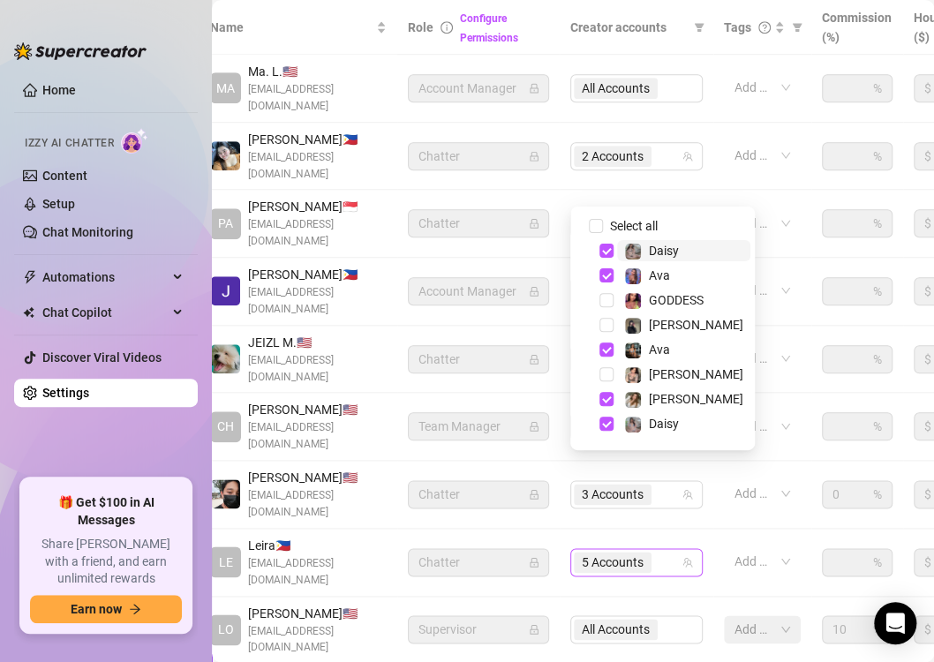
click at [674, 550] on div "5 Accounts" at bounding box center [627, 562] width 107 height 25
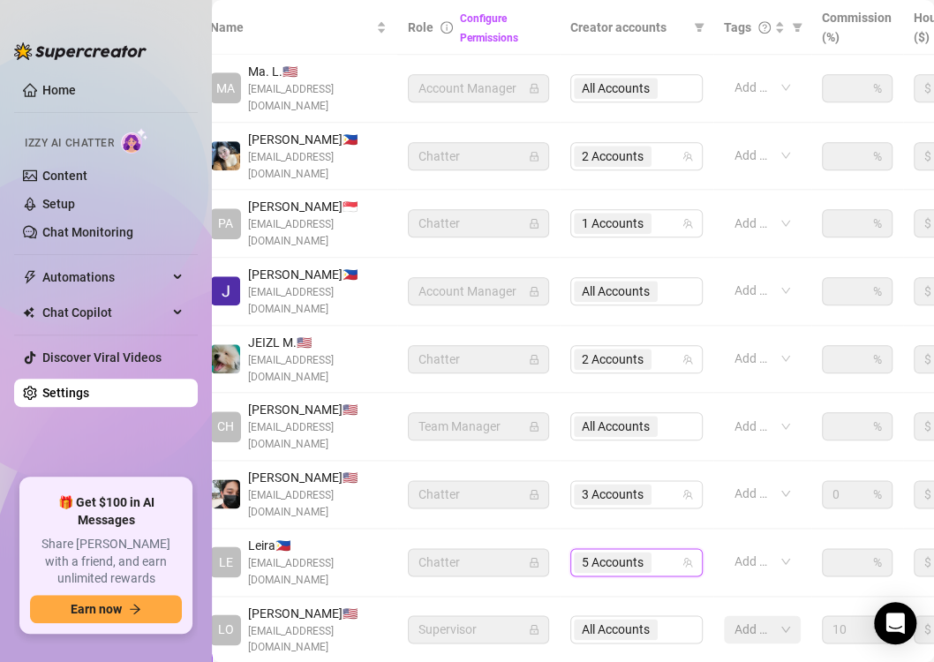
click at [674, 550] on div "5 Accounts" at bounding box center [627, 562] width 107 height 25
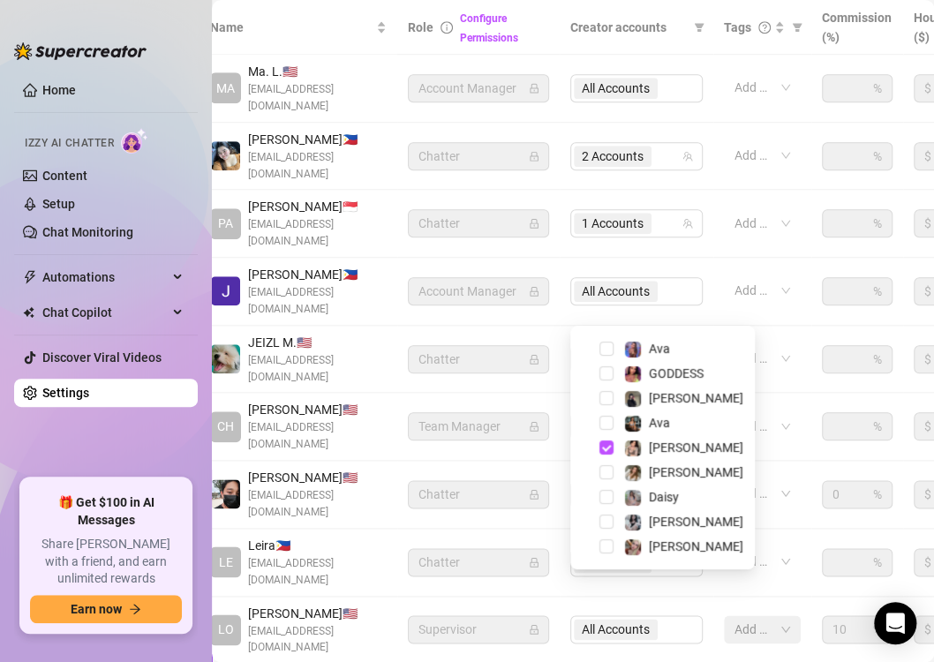
scroll to position [25, 0]
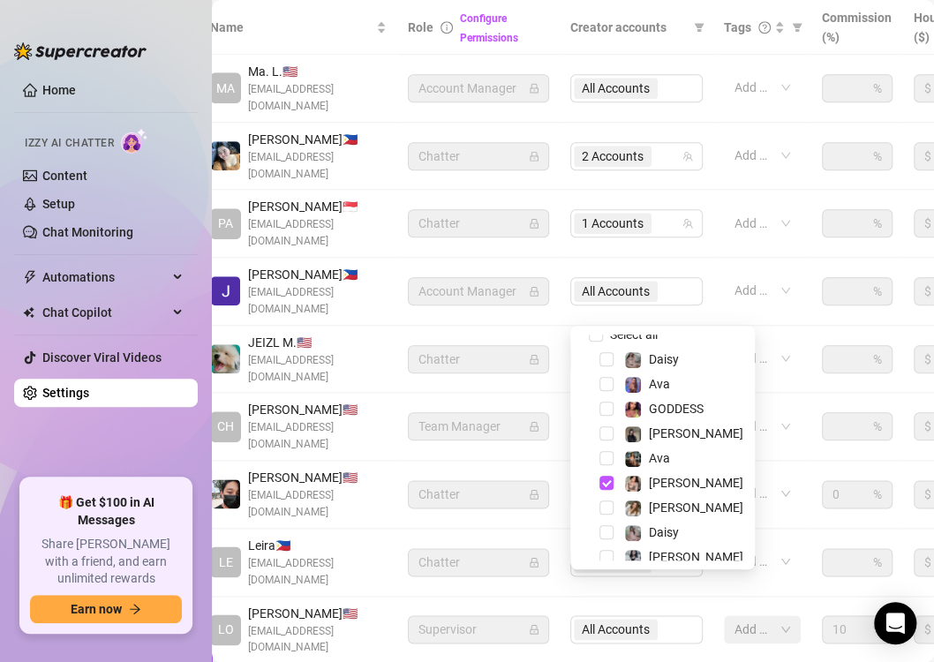
scroll to position [0, 0]
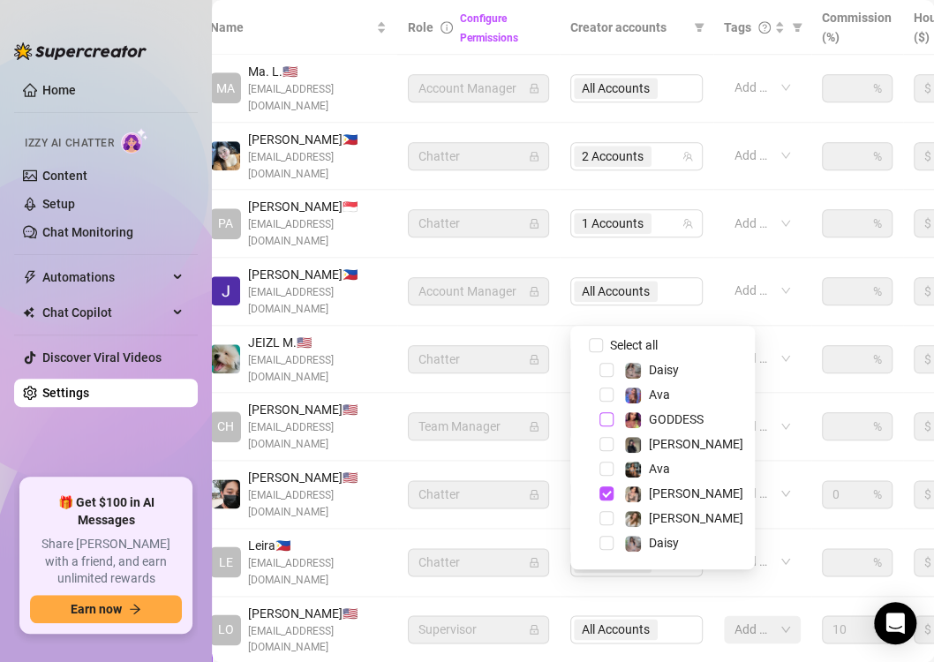
click at [609, 416] on span "Select tree node" at bounding box center [607, 419] width 14 height 14
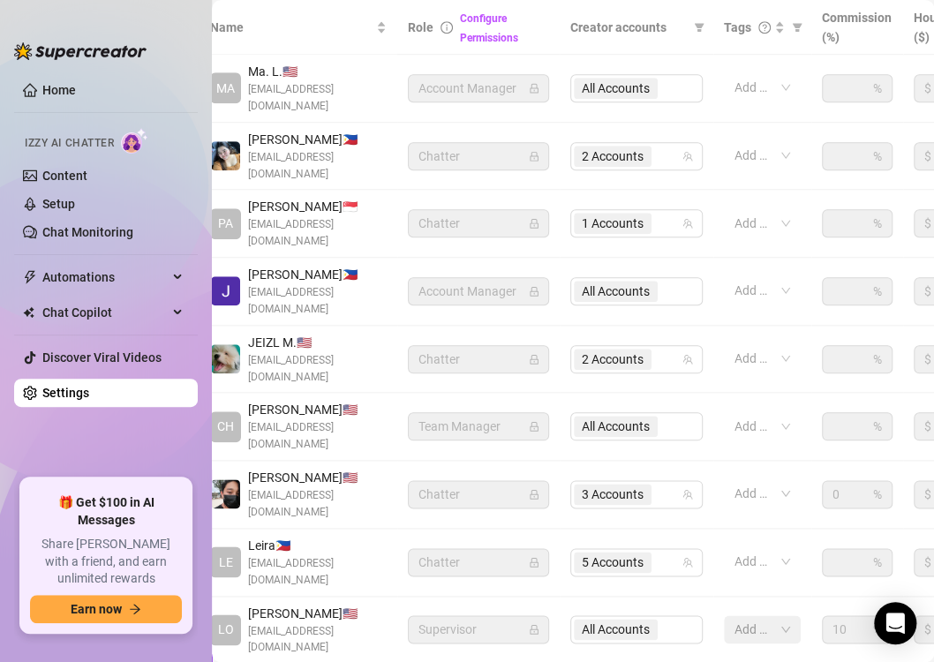
click at [147, 448] on ul "Home Izzy AI Chatter Content Setup Chat Monitoring Automations Chat Copilot Dis…" at bounding box center [106, 270] width 184 height 403
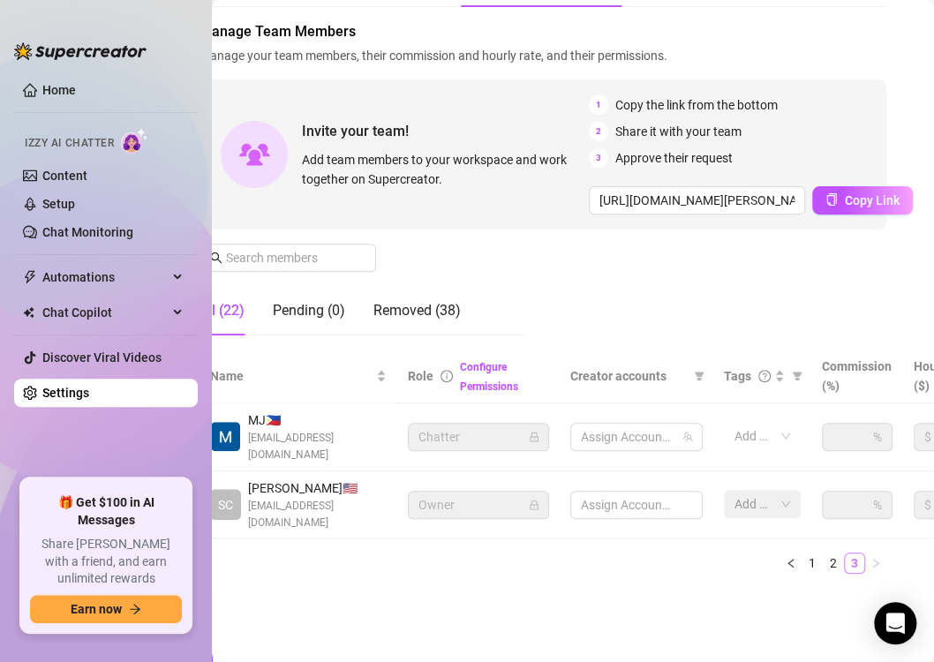
scroll to position [93, 30]
click at [803, 554] on link "1" at bounding box center [812, 563] width 19 height 19
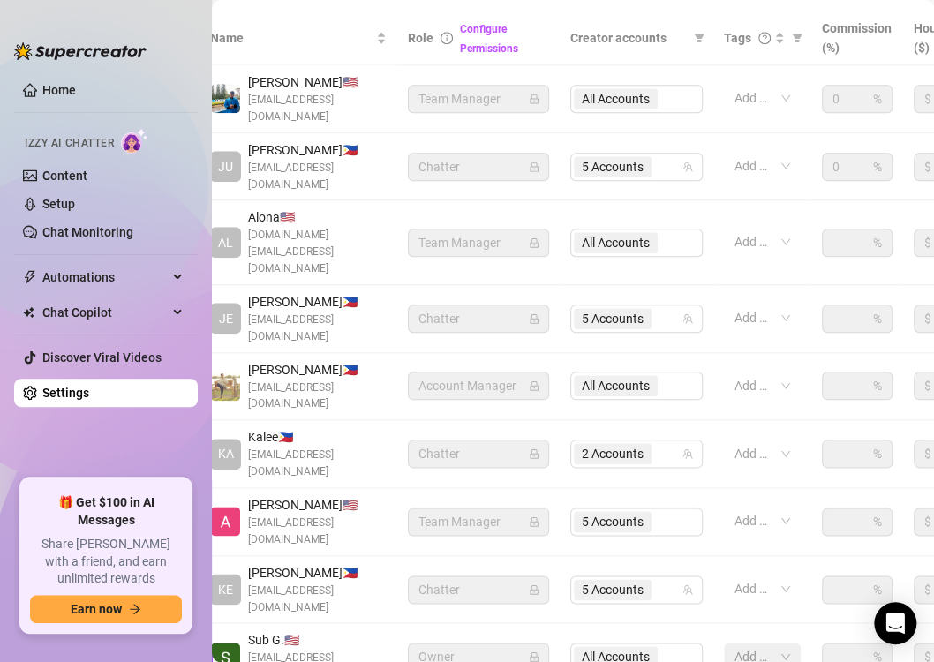
scroll to position [420, 30]
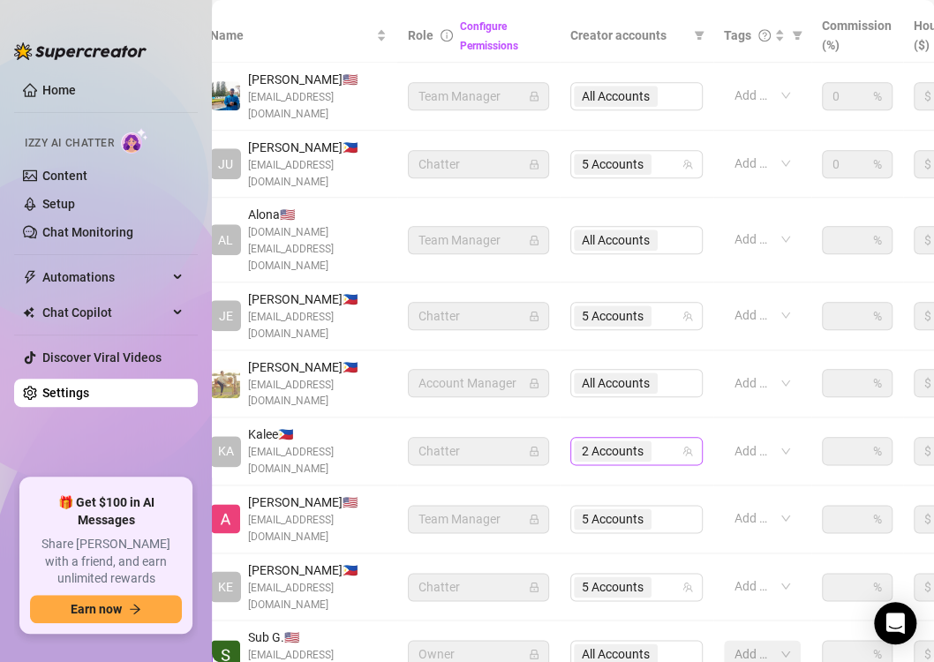
click at [626, 441] on span "2 Accounts" at bounding box center [613, 450] width 62 height 19
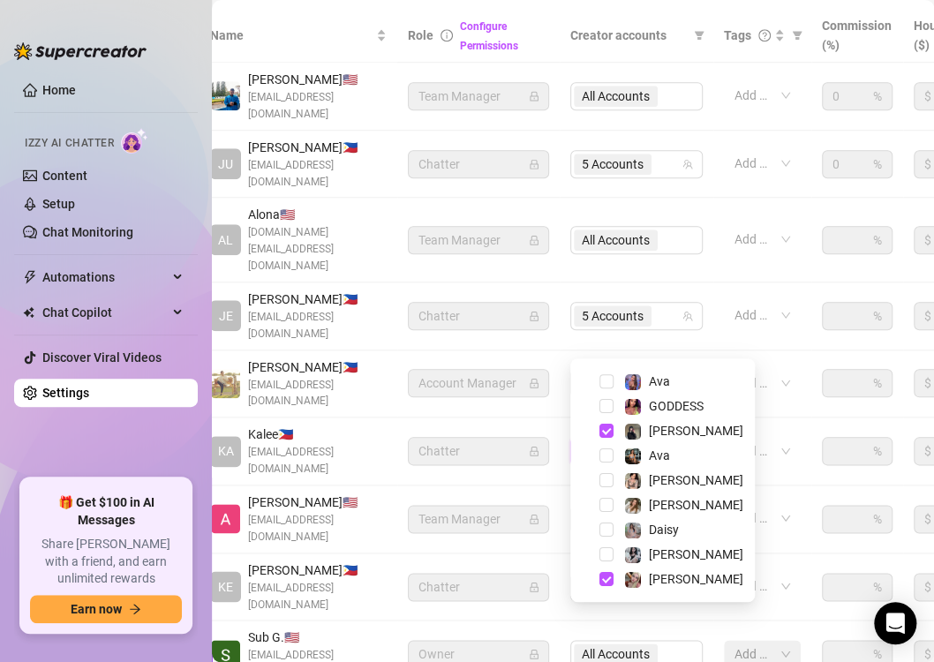
scroll to position [34, 0]
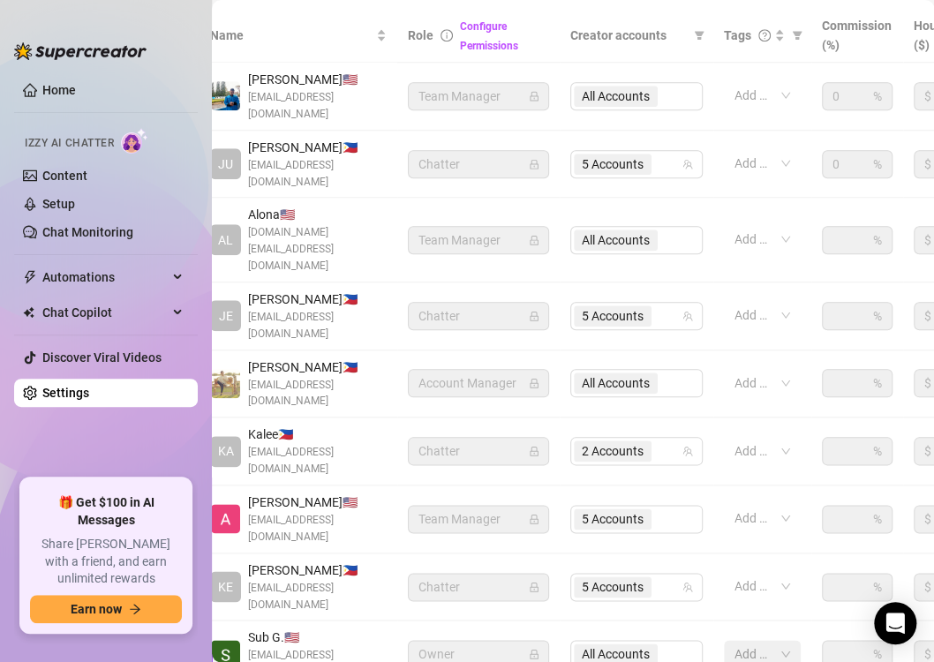
click at [106, 454] on ul "Home Izzy AI Chatter Content Setup Chat Monitoring Automations Chat Copilot Dis…" at bounding box center [106, 270] width 184 height 403
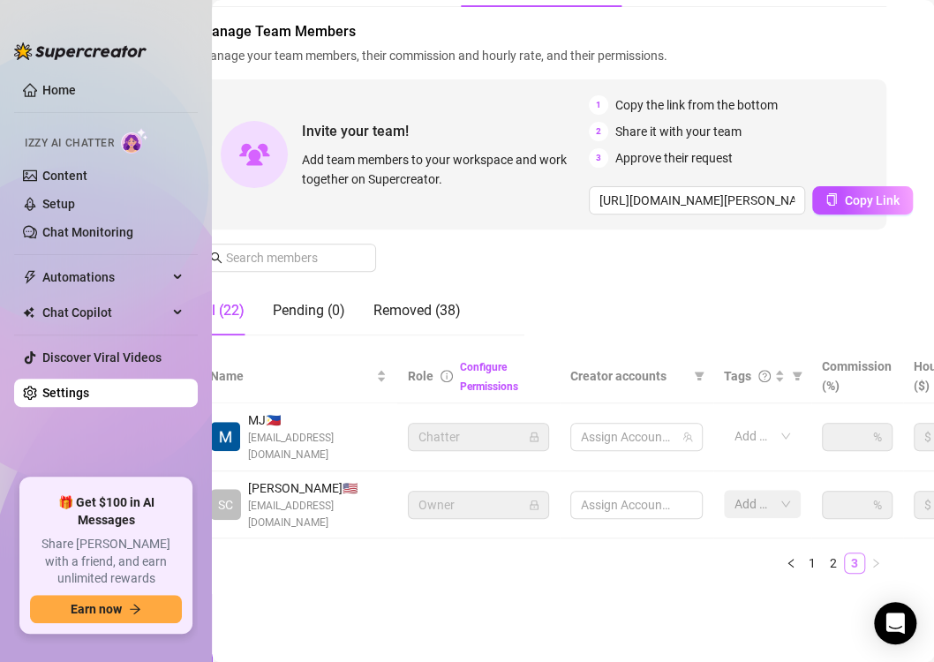
scroll to position [93, 30]
drag, startPoint x: 841, startPoint y: 639, endPoint x: 817, endPoint y: 548, distance: 94.0
click at [817, 548] on main "Settings My Account Notifications and Reports Manage Team & Permissions Profile…" at bounding box center [543, 292] width 722 height 742
click at [824, 554] on link "2" at bounding box center [833, 563] width 19 height 19
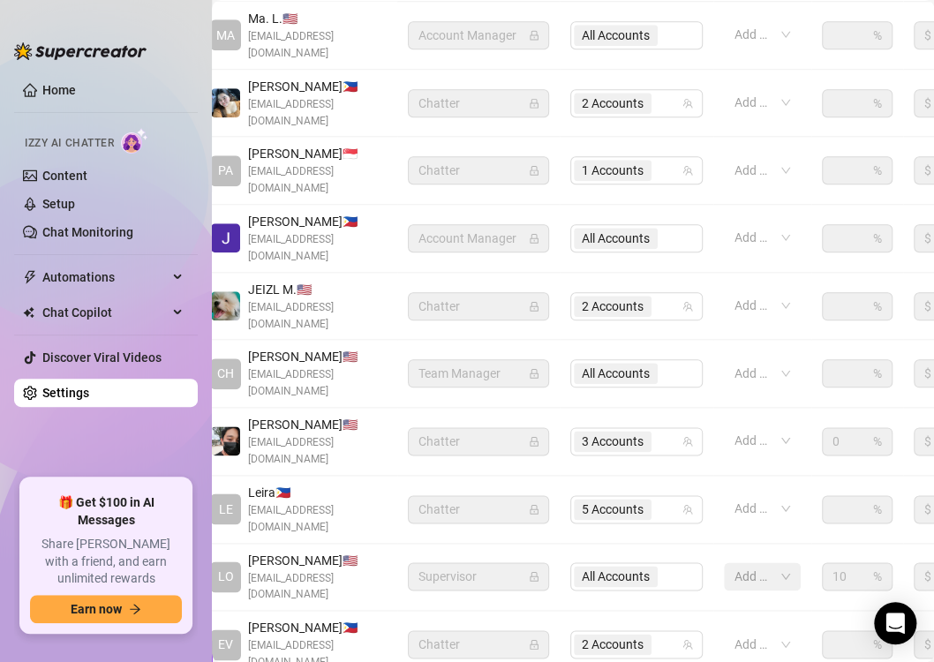
scroll to position [477, 30]
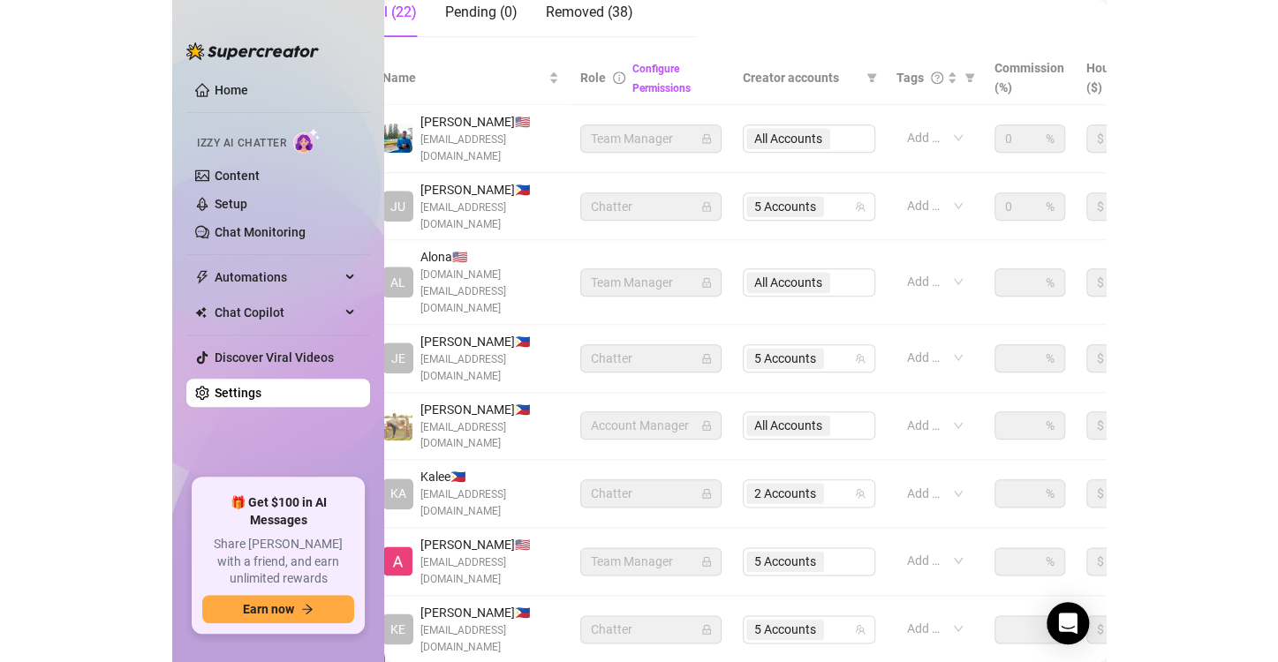
scroll to position [383, 30]
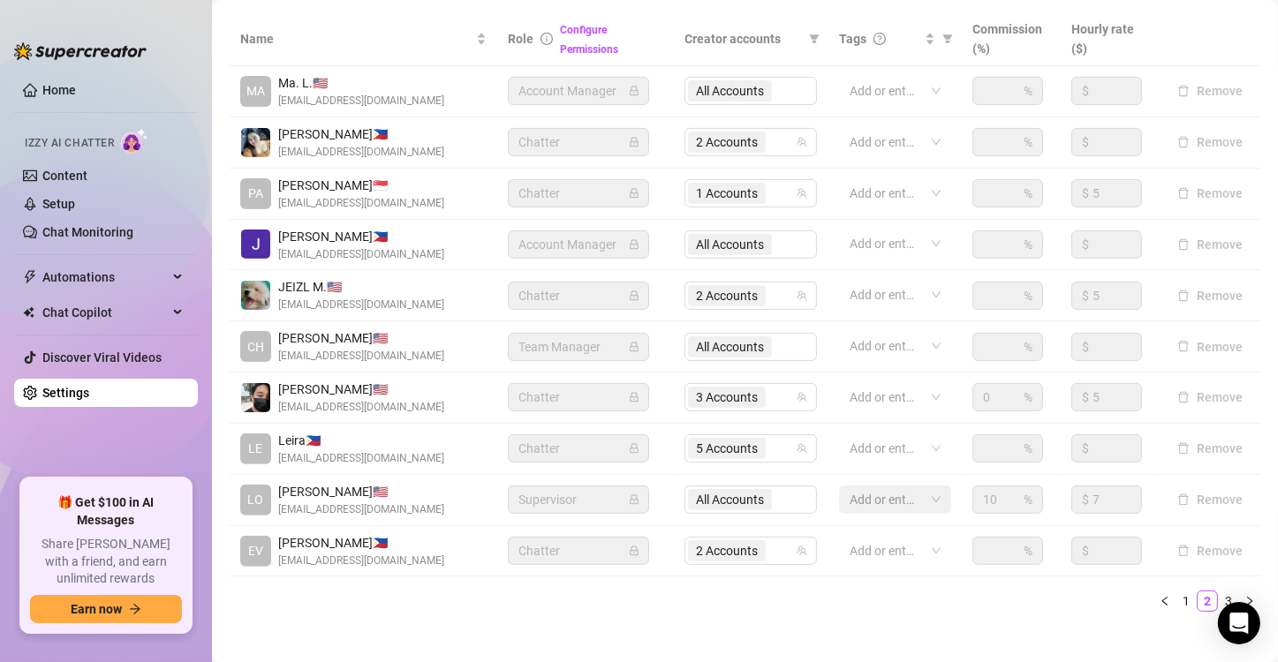
scroll to position [350, 0]
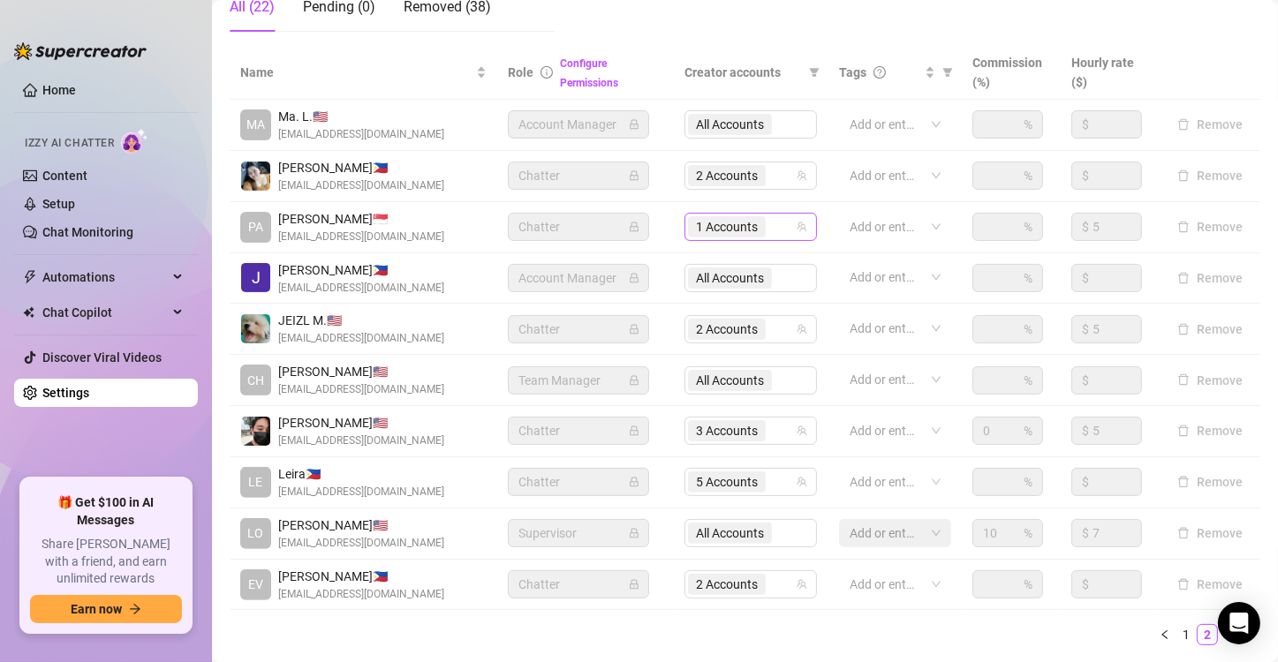
click at [753, 216] on span "1 Accounts" at bounding box center [727, 226] width 78 height 21
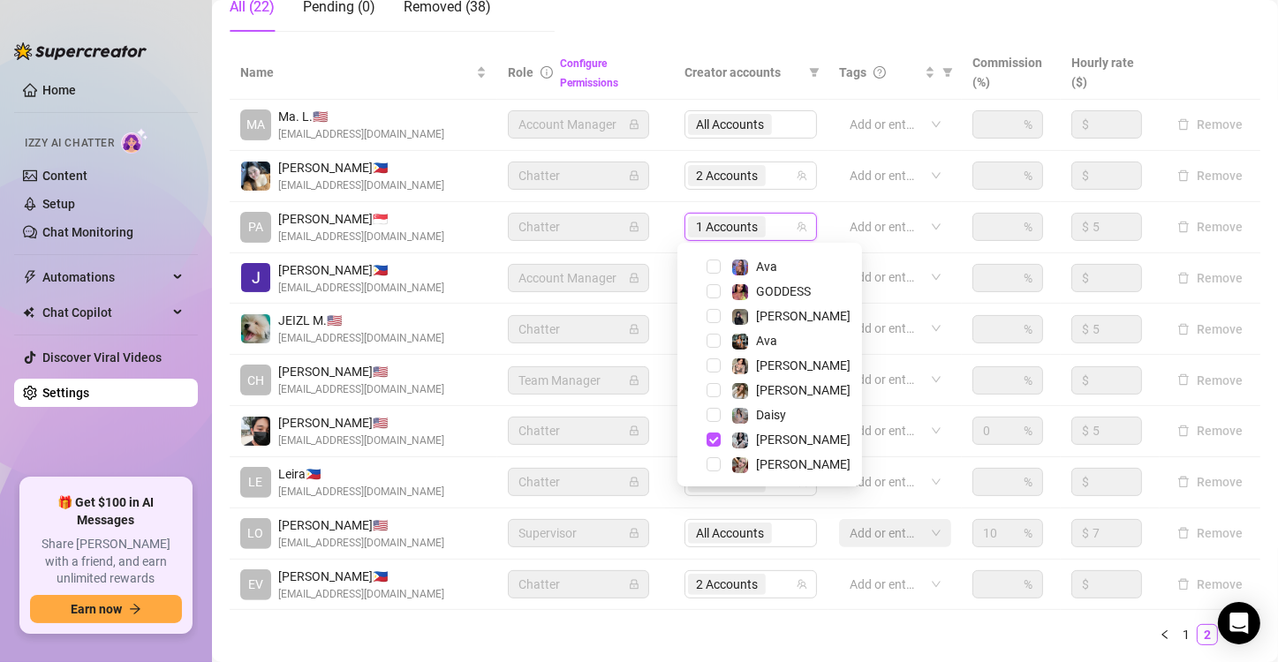
scroll to position [46, 0]
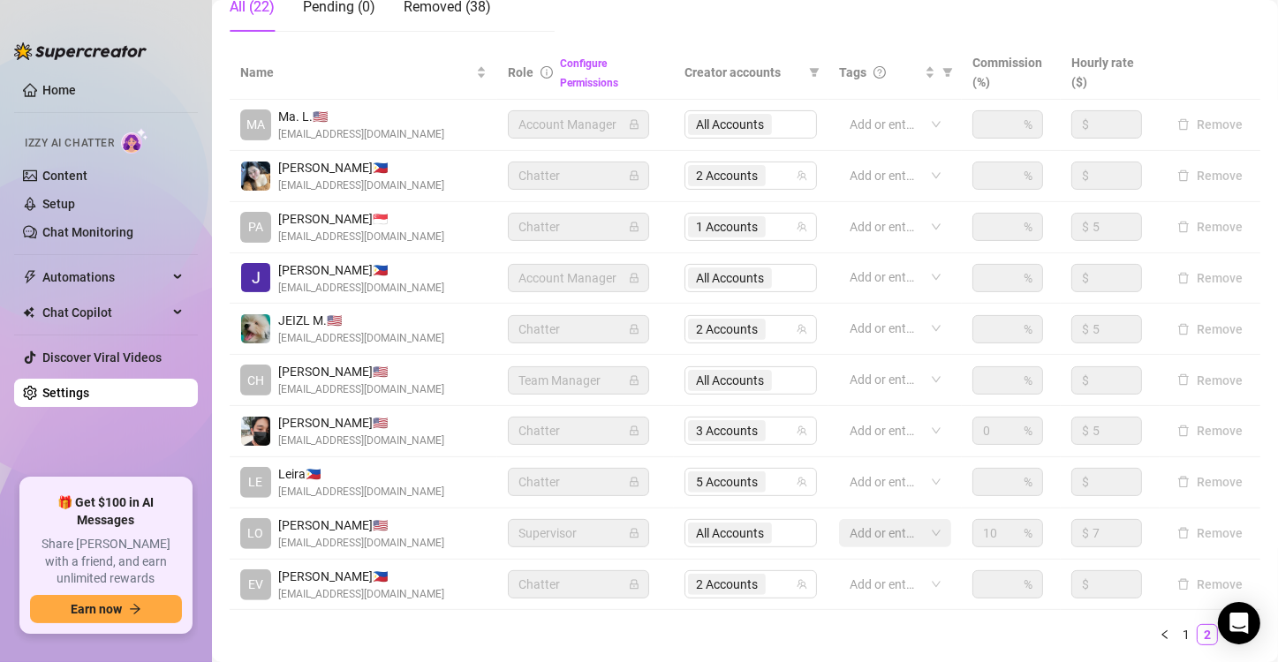
click at [747, 635] on ul "1 2 3" at bounding box center [745, 634] width 1030 height 21
click at [250, 625] on ul "1 2 3" at bounding box center [745, 634] width 1030 height 21
click at [901, 640] on ul "1 2 3" at bounding box center [745, 634] width 1030 height 21
drag, startPoint x: 253, startPoint y: 632, endPoint x: 272, endPoint y: 645, distance: 22.3
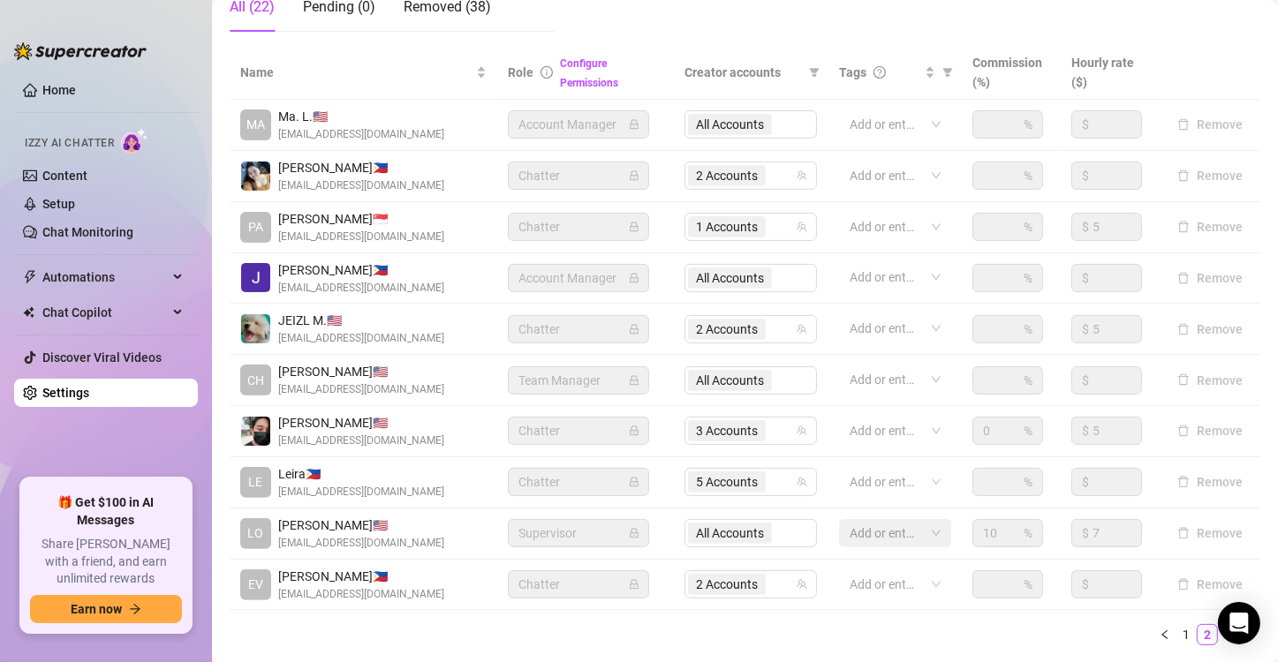
click at [272, 645] on div "Name Role Configure Permissions Creator accounts Tags Commission (%) Hourly rat…" at bounding box center [745, 353] width 1030 height 614
click at [933, 635] on link "3" at bounding box center [1228, 634] width 19 height 19
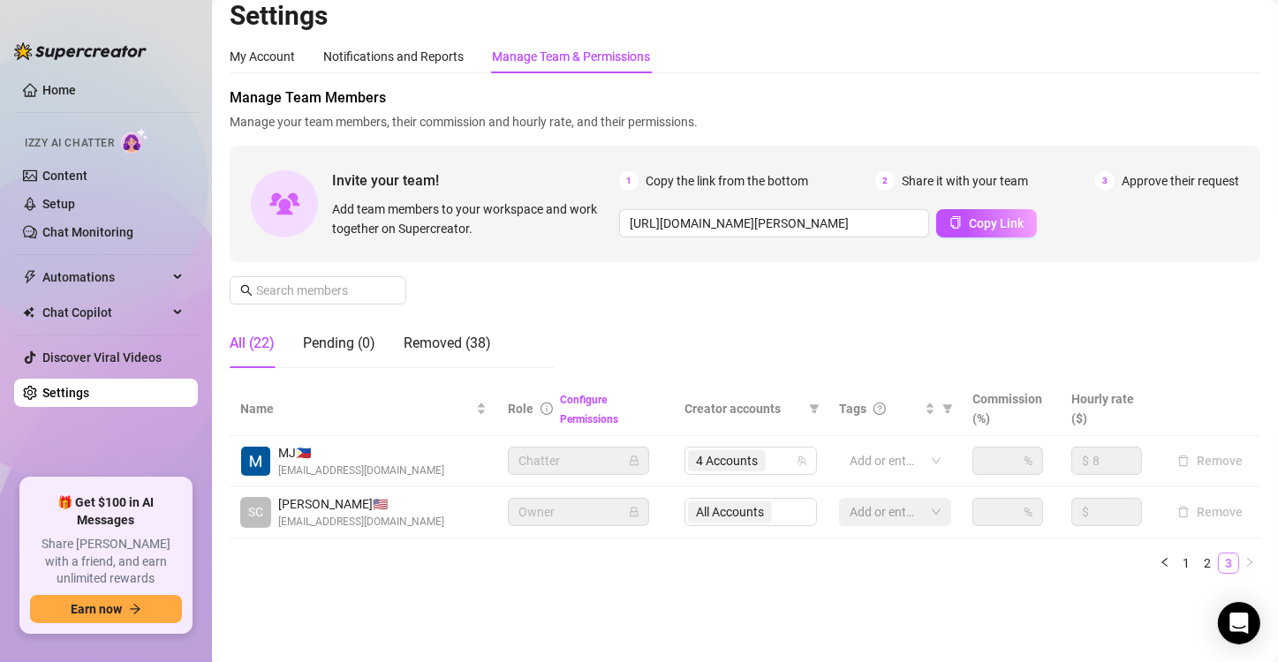
scroll to position [12, 0]
click at [933, 635] on main "Settings My Account Notifications and Reports Manage Team & Permissions Profile…" at bounding box center [745, 325] width 1066 height 675
click at [933, 564] on link "1" at bounding box center [1185, 564] width 19 height 19
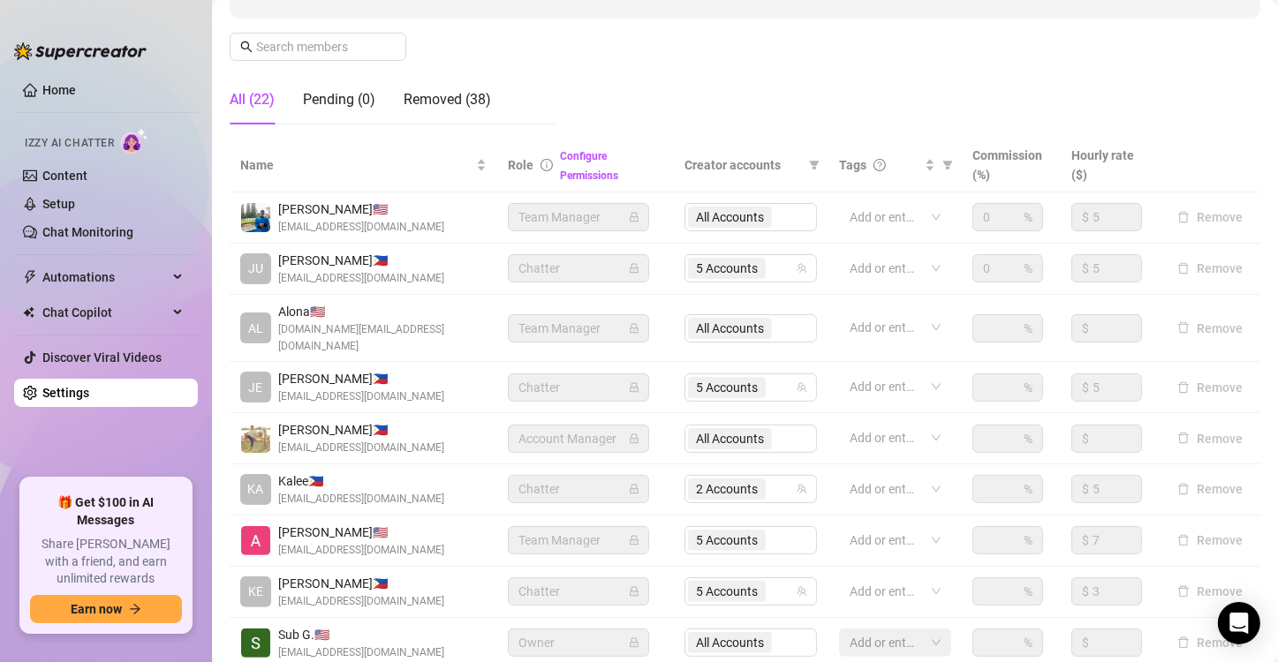
scroll to position [259, 0]
click at [777, 268] on div "5 Accounts" at bounding box center [741, 266] width 107 height 25
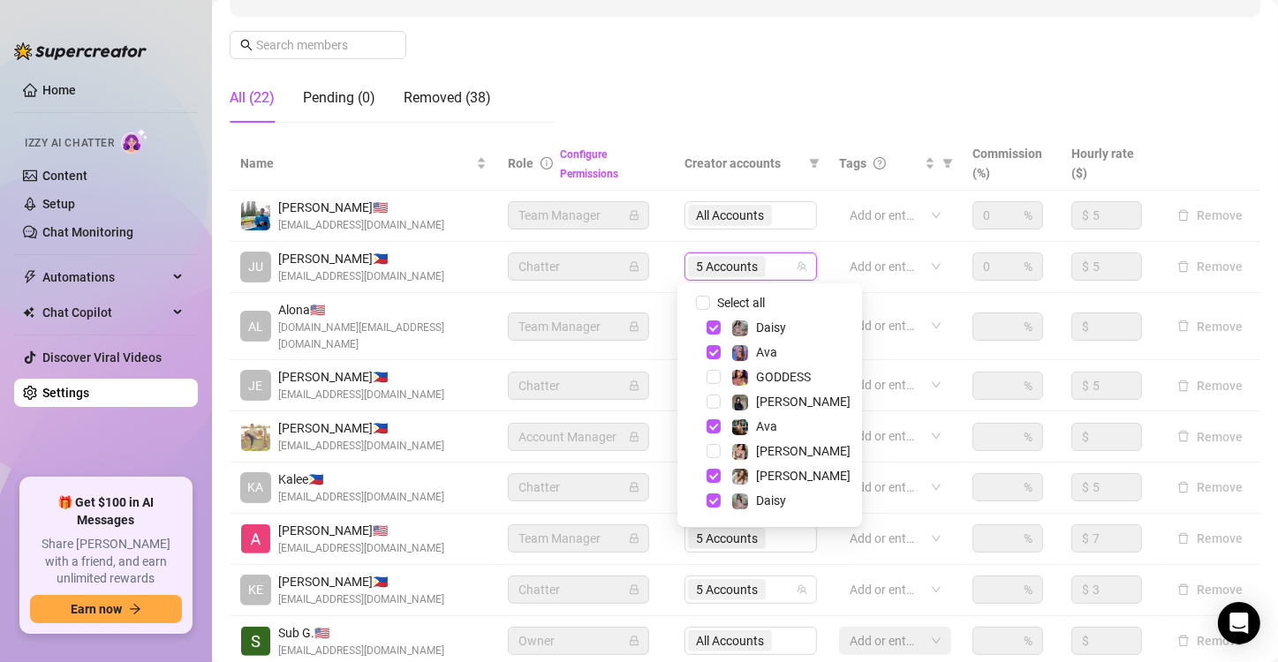
click at [828, 545] on td "Add or enter new" at bounding box center [894, 539] width 133 height 51
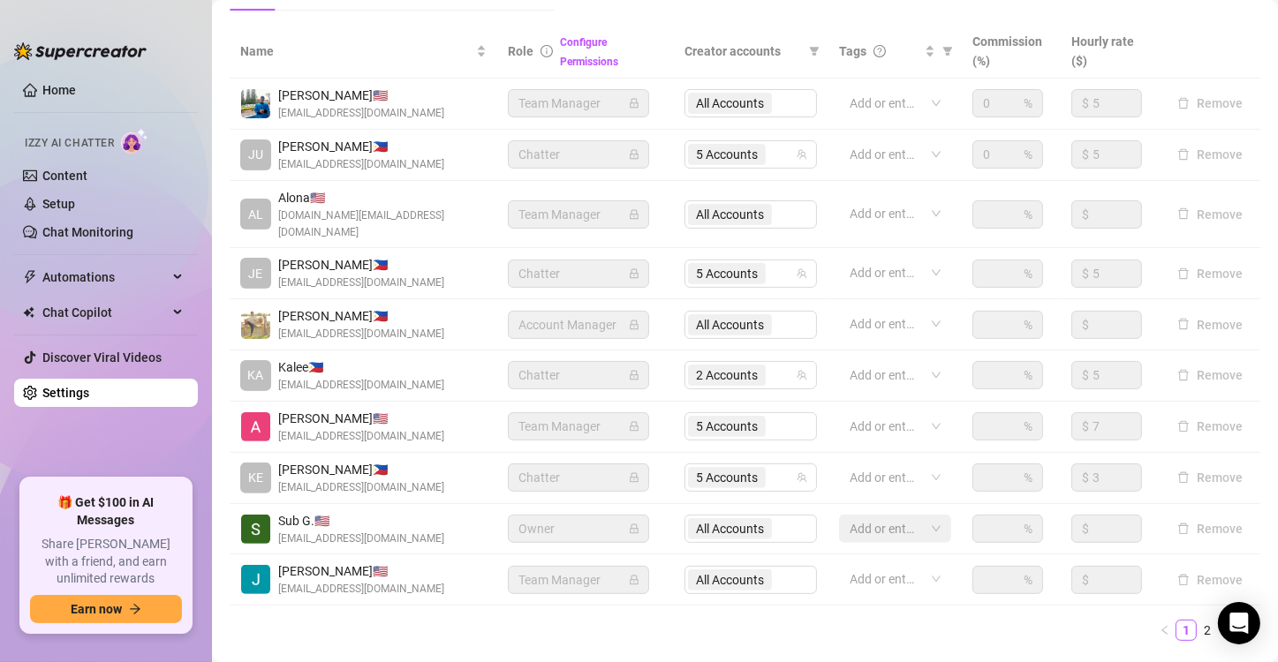
scroll to position [419, 0]
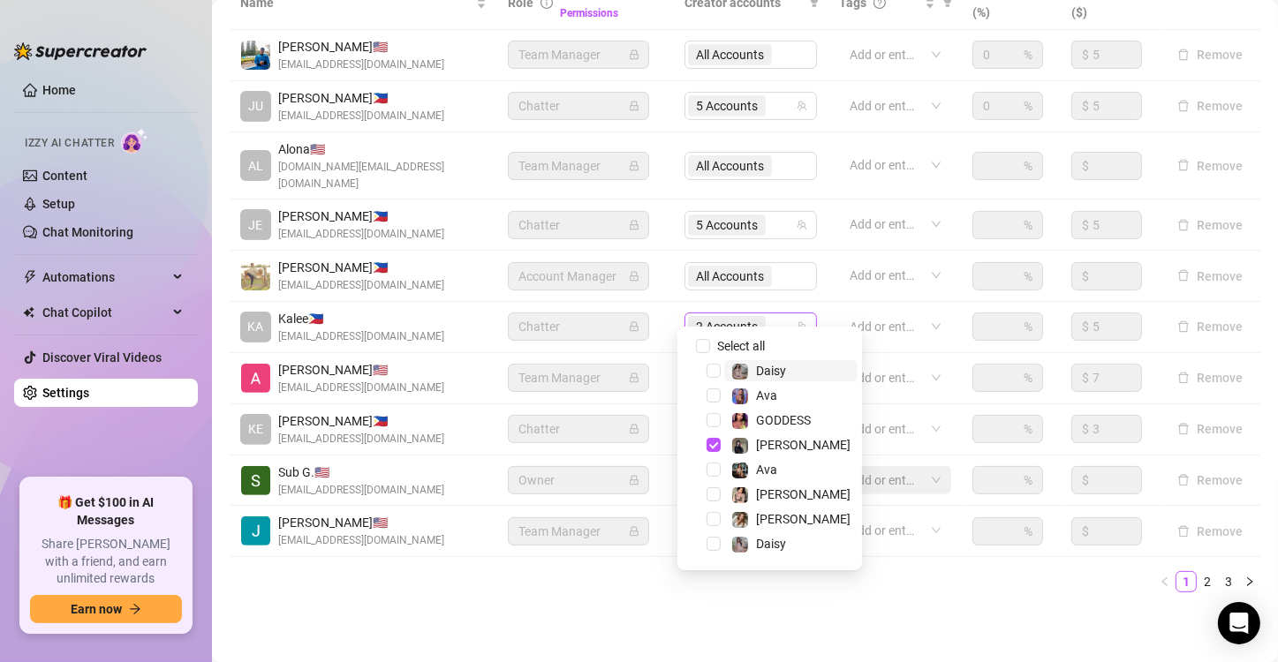
click at [776, 314] on div "2 Accounts" at bounding box center [741, 326] width 107 height 25
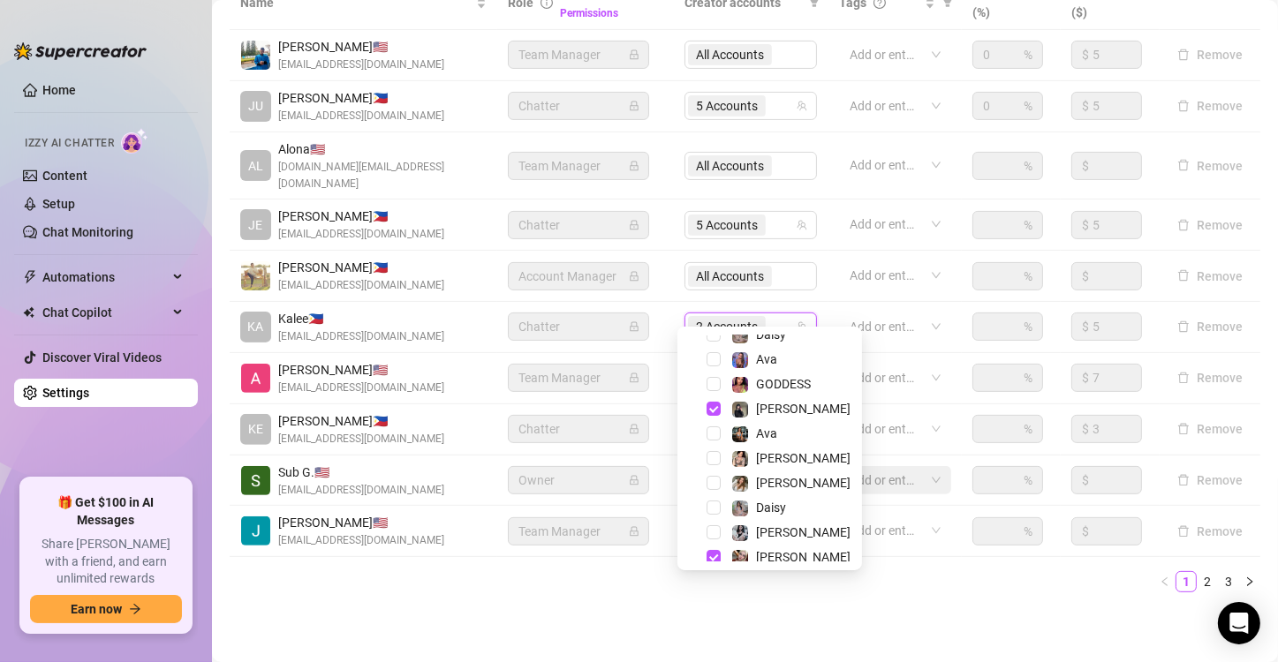
scroll to position [46, 0]
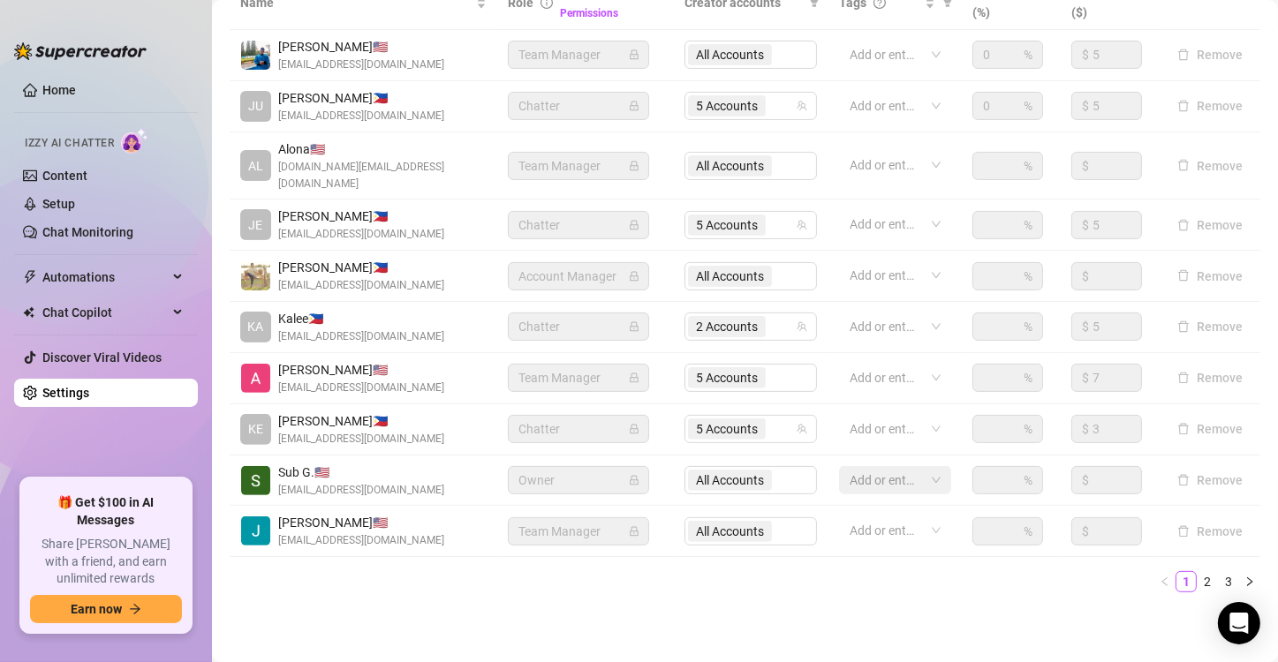
click at [73, 16] on div at bounding box center [80, 42] width 132 height 53
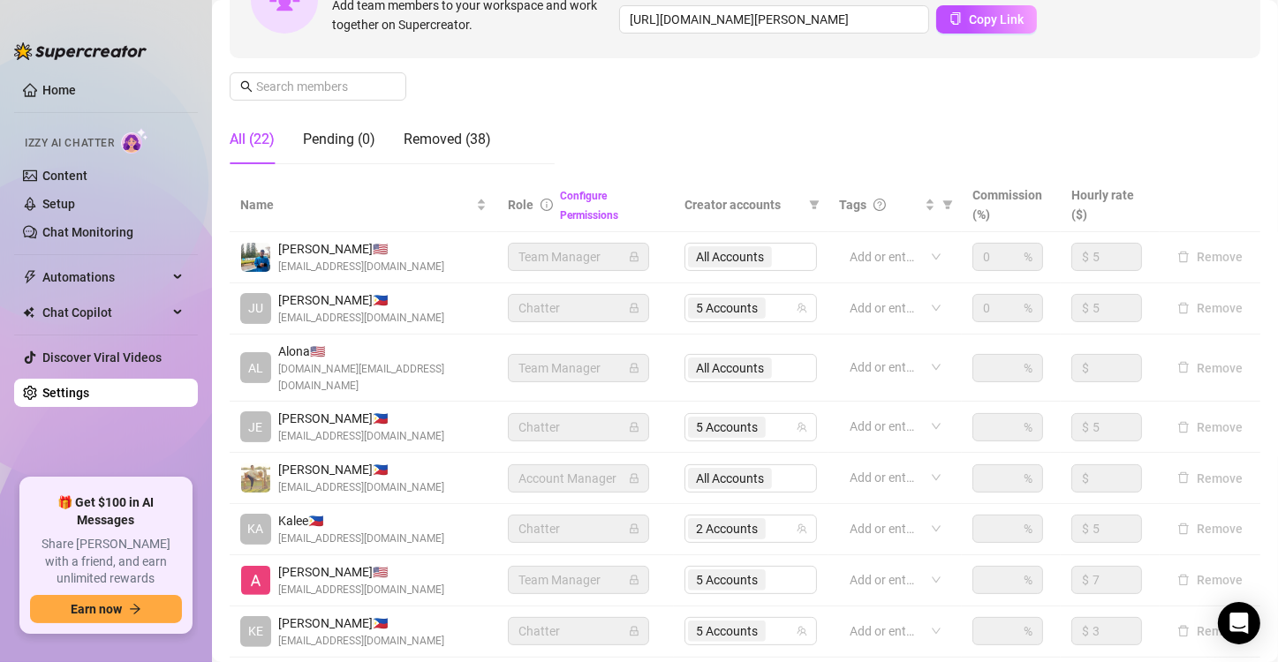
scroll to position [207, 0]
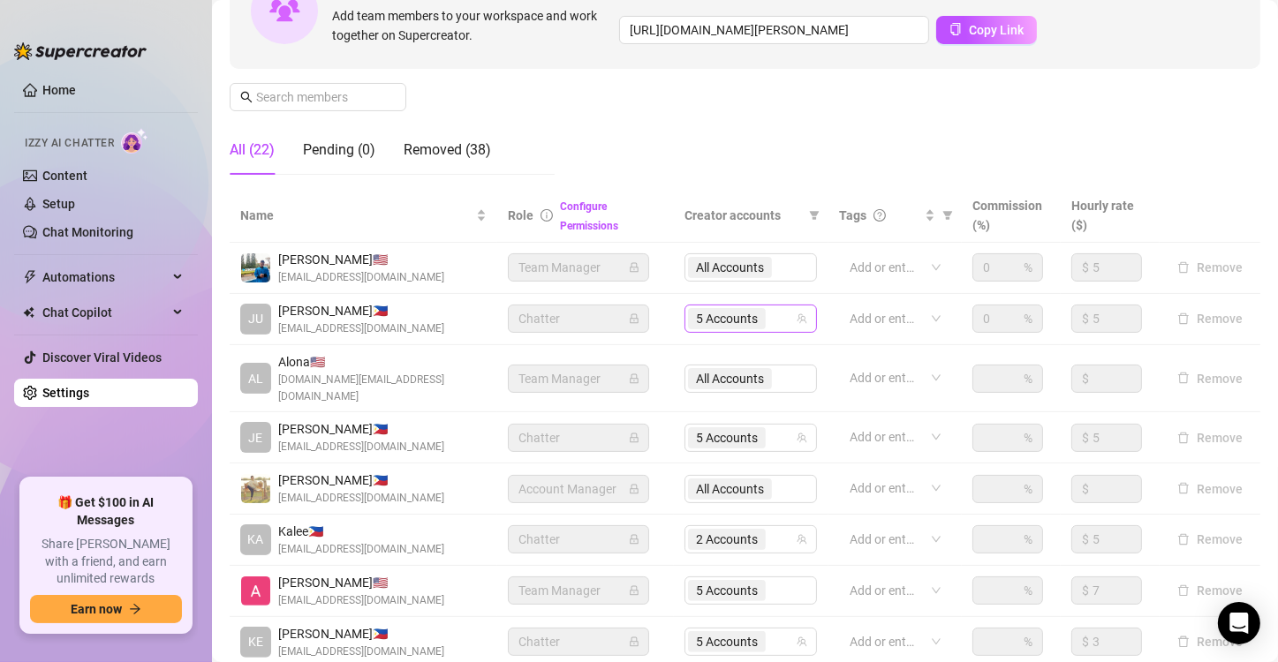
click at [742, 320] on span "5 Accounts" at bounding box center [727, 318] width 62 height 19
